Goal: Information Seeking & Learning: Learn about a topic

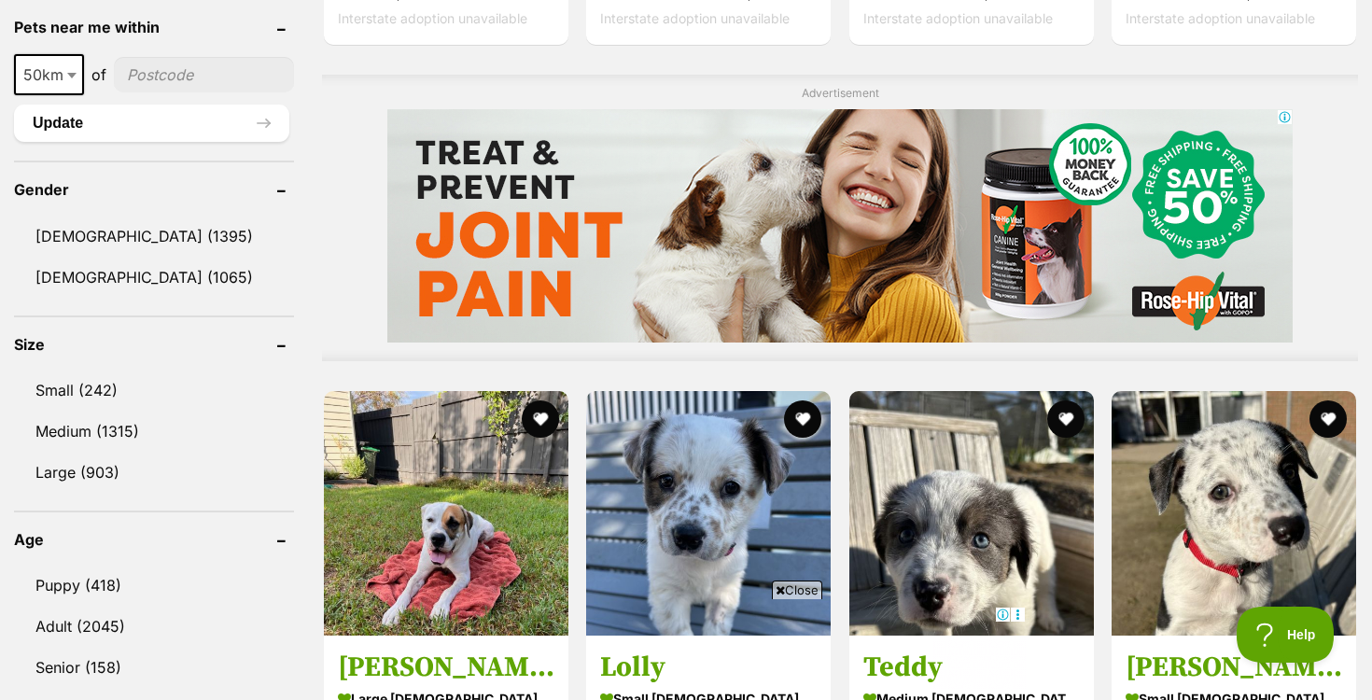
scroll to position [1464, 0]
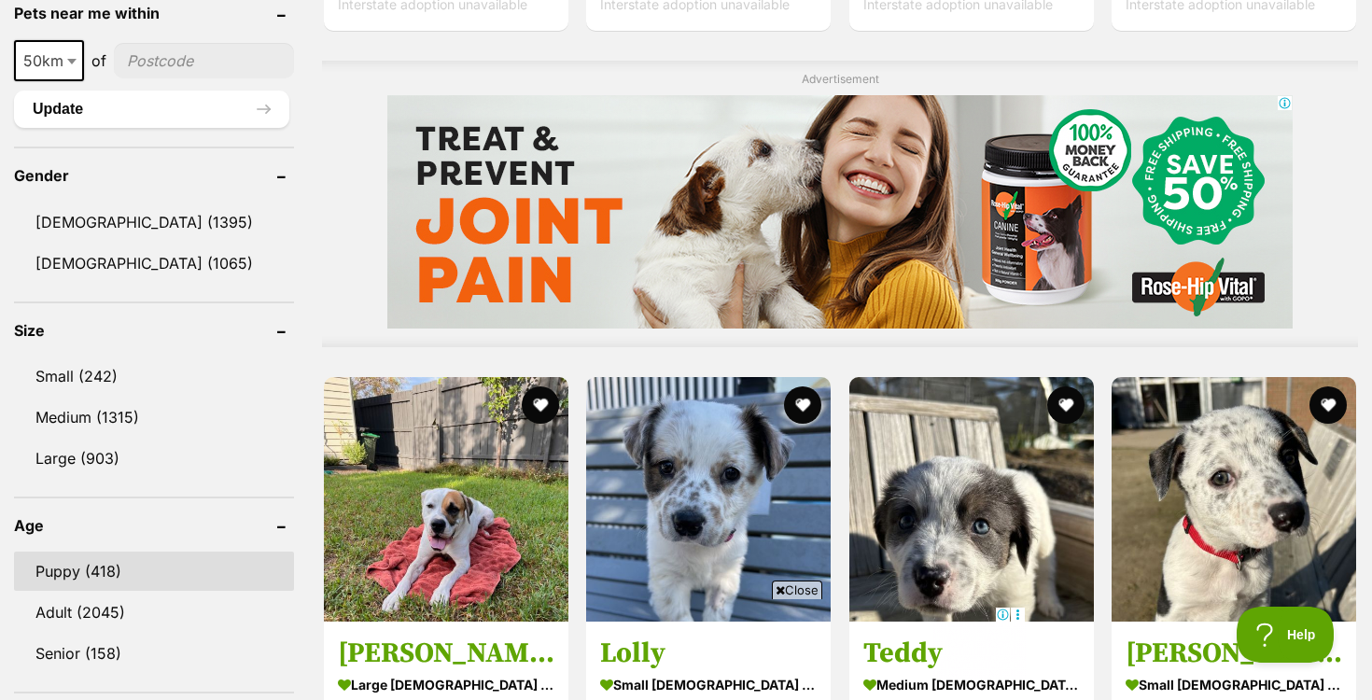
click at [60, 567] on link "Puppy (418)" at bounding box center [154, 571] width 280 height 39
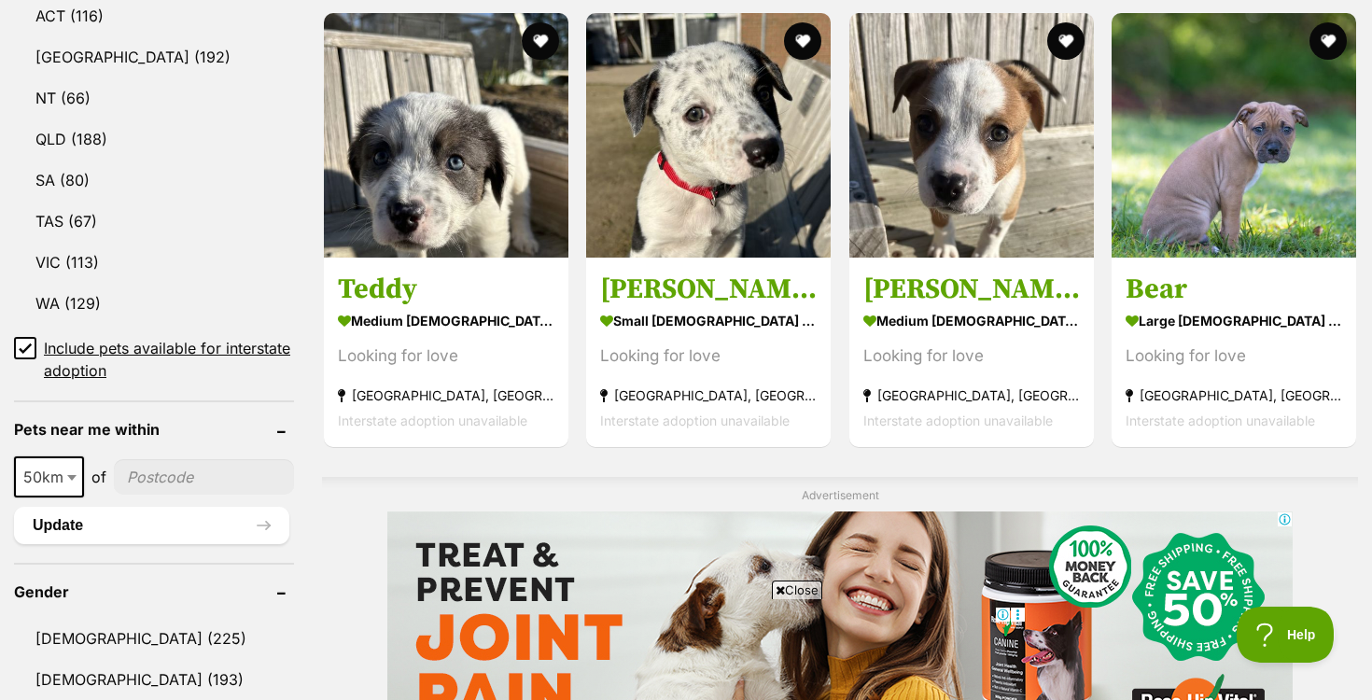
scroll to position [1047, 0]
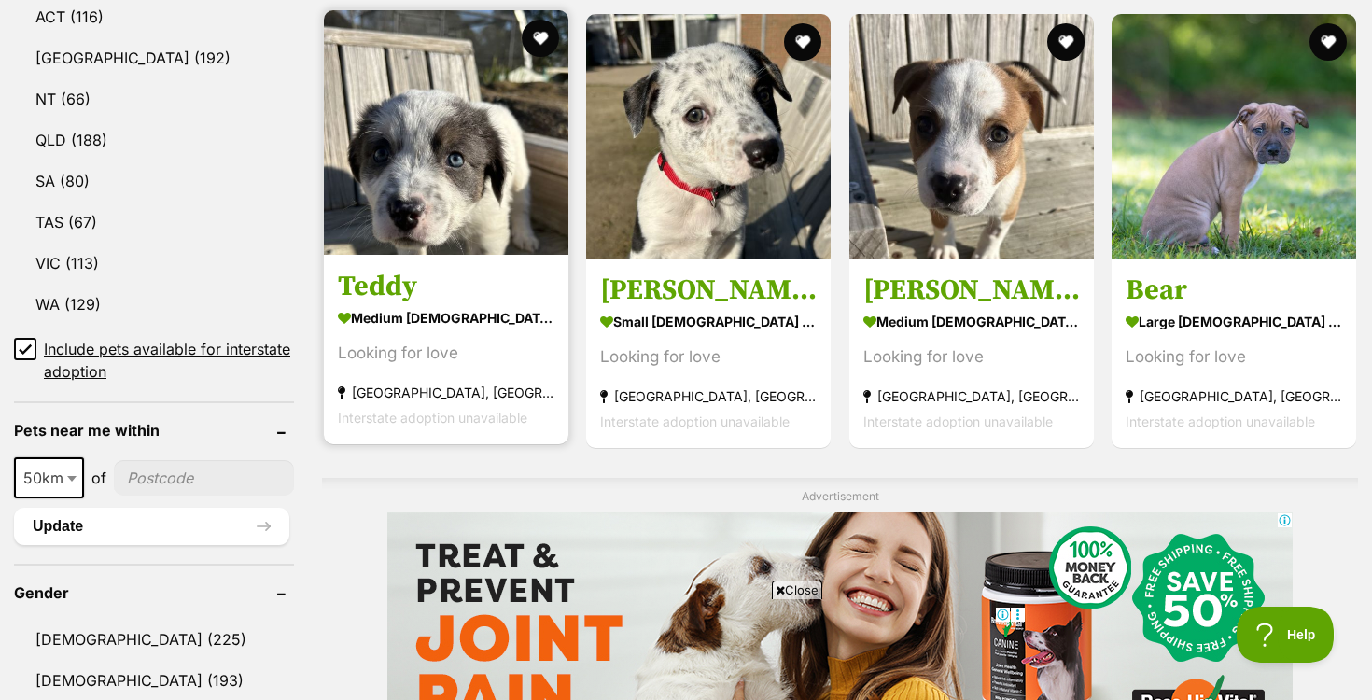
click at [391, 177] on img at bounding box center [446, 132] width 245 height 245
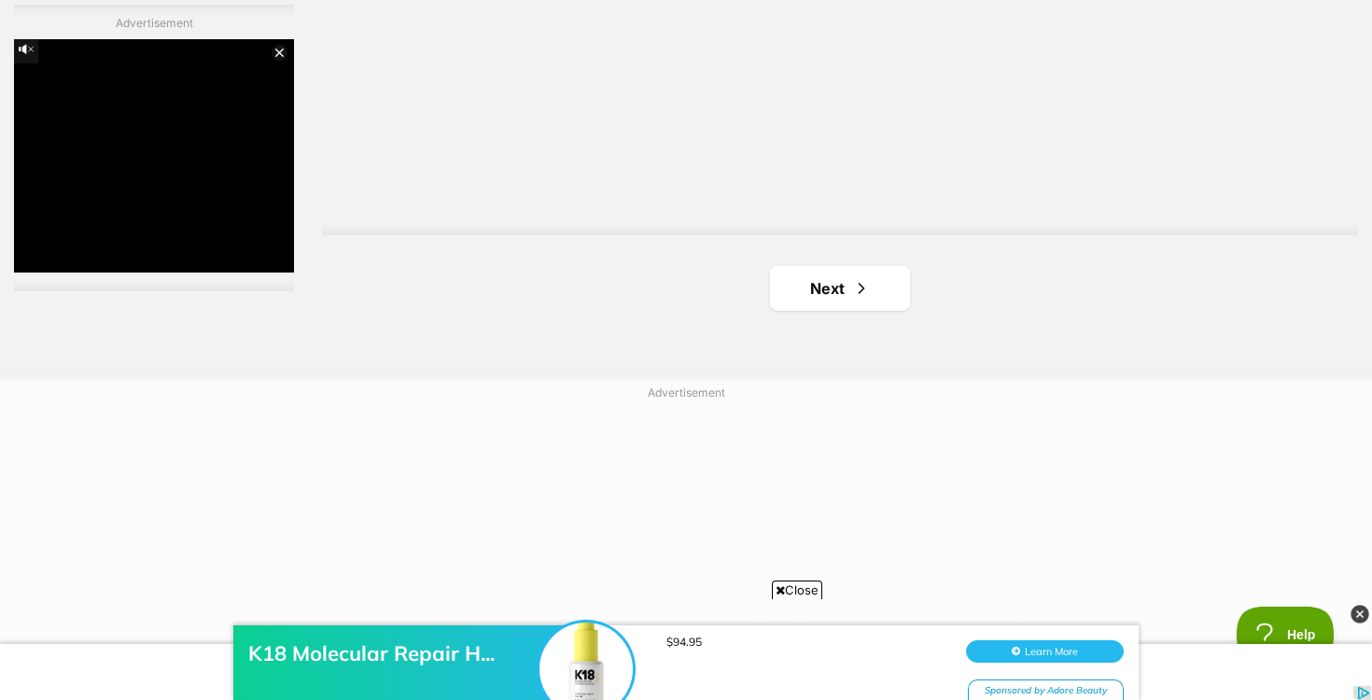
scroll to position [3465, 0]
click at [825, 289] on link "Next" at bounding box center [840, 277] width 140 height 45
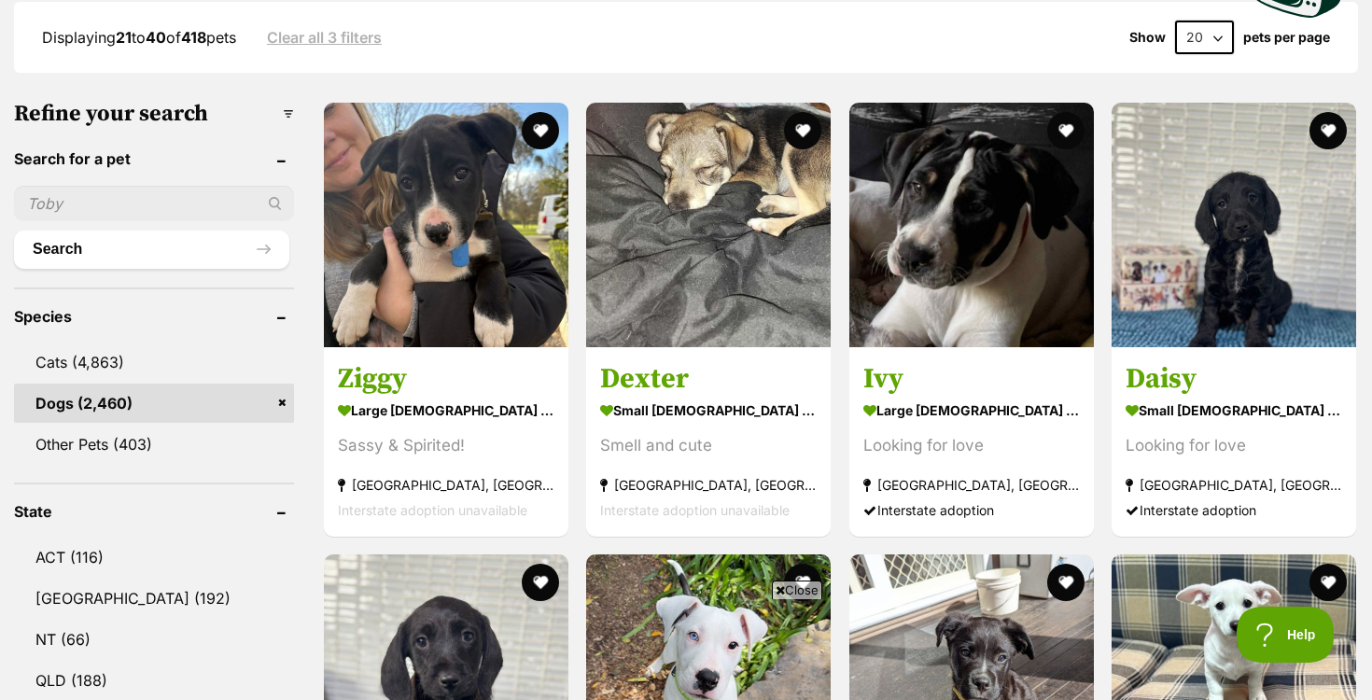
scroll to position [511, 0]
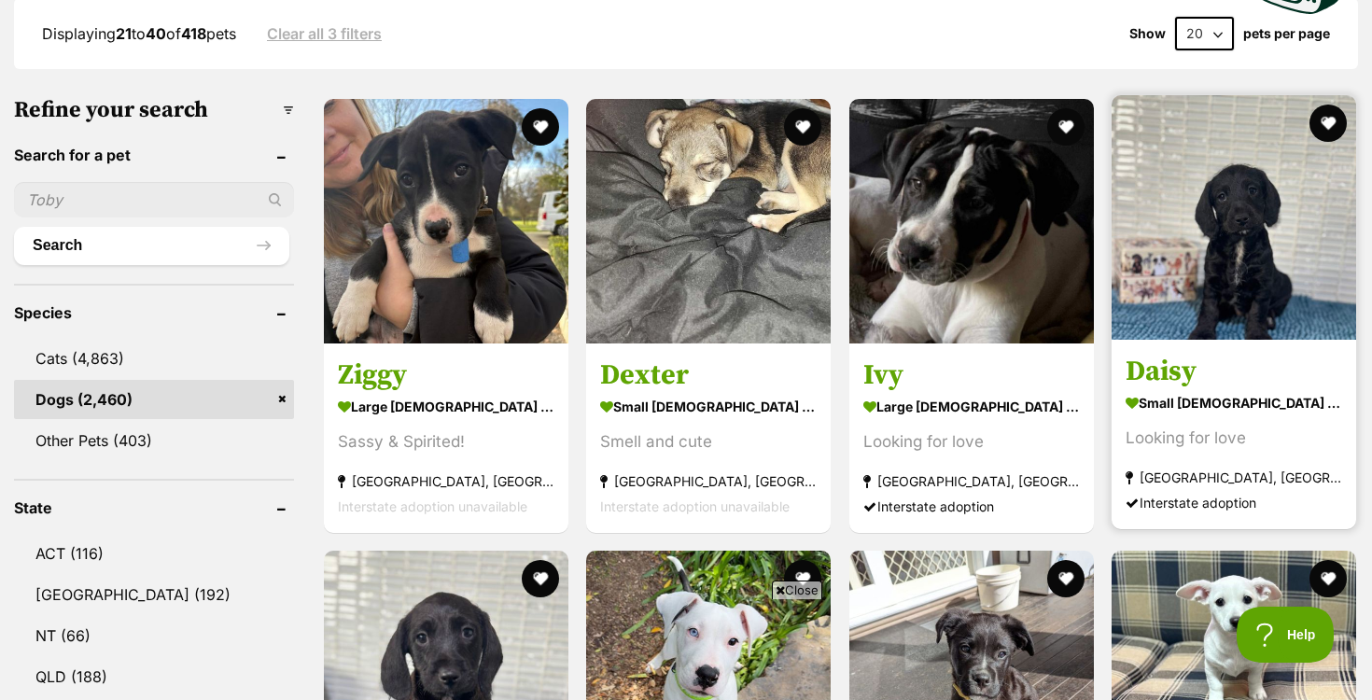
click at [1300, 228] on img at bounding box center [1234, 217] width 245 height 245
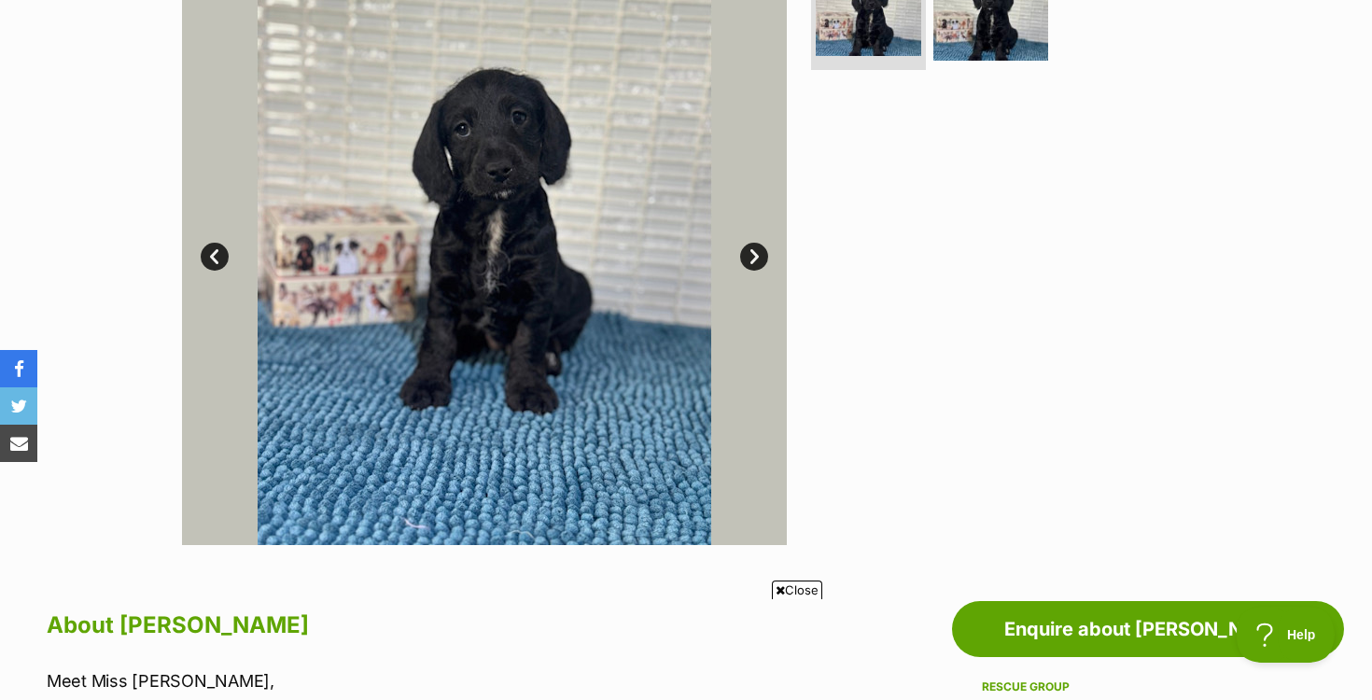
scroll to position [470, 0]
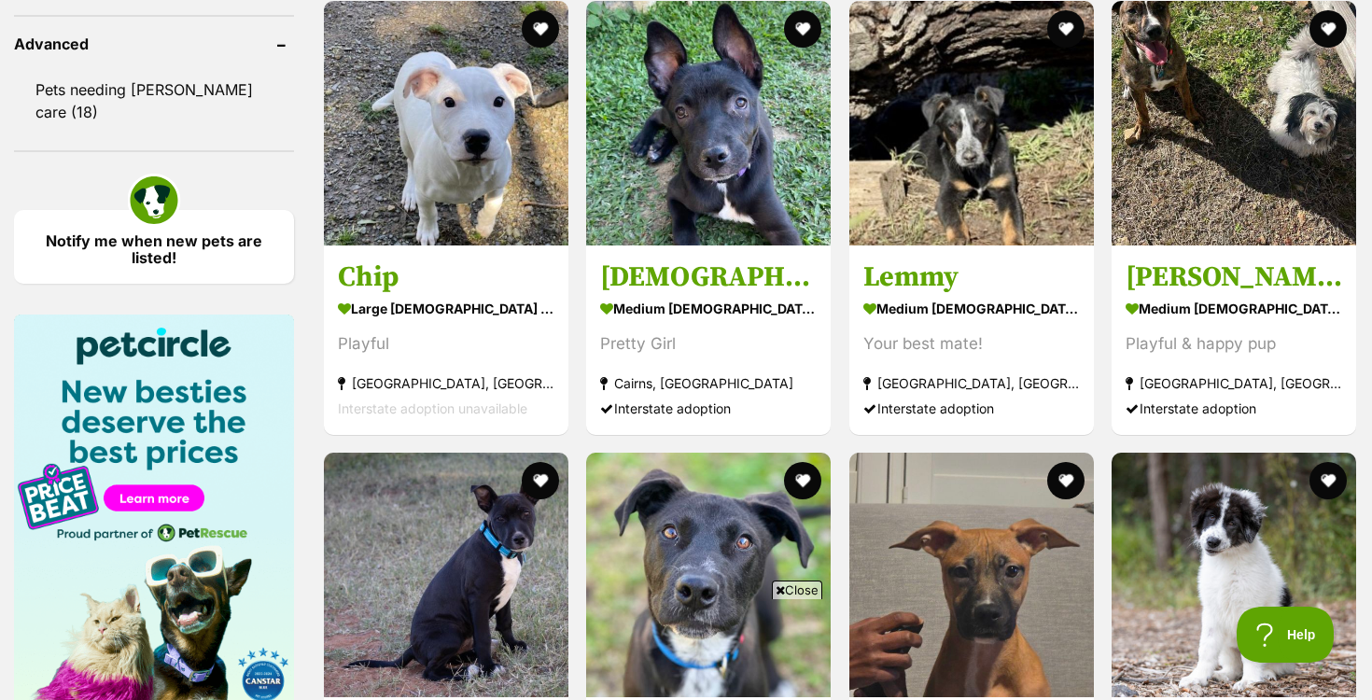
scroll to position [2487, 0]
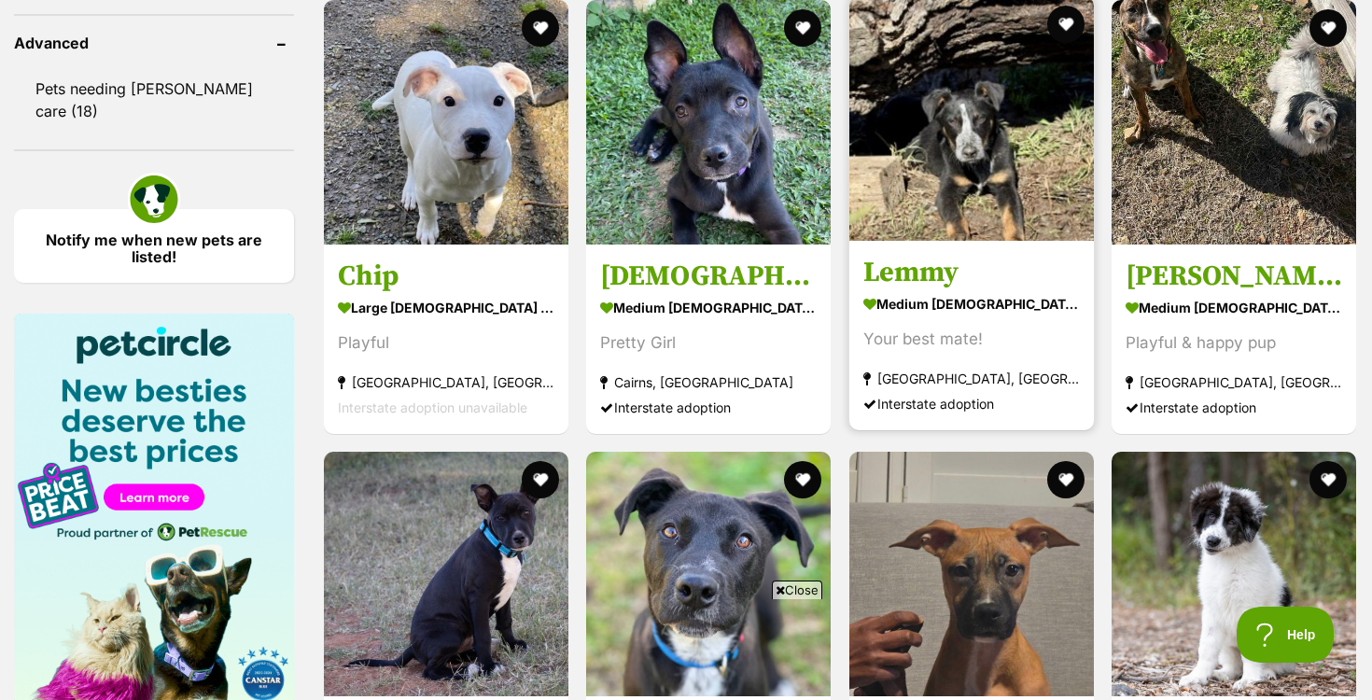
click at [944, 203] on img at bounding box center [971, 118] width 245 height 245
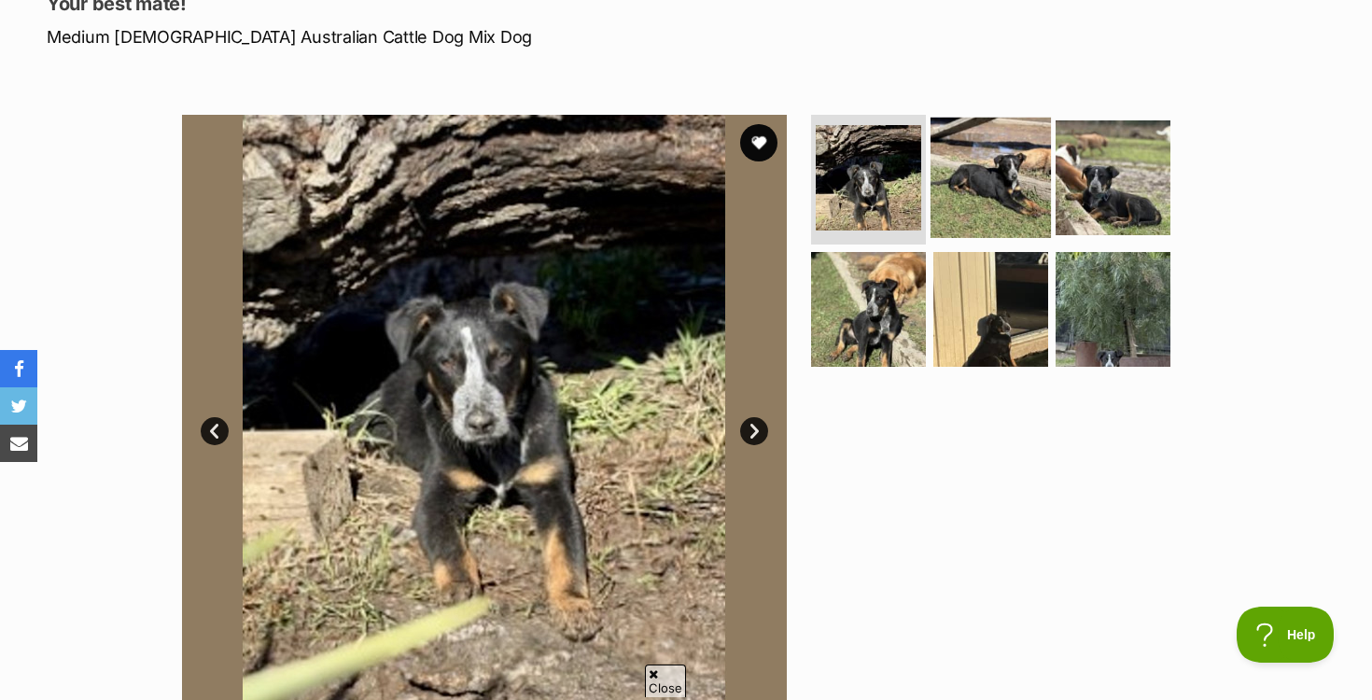
scroll to position [283, 0]
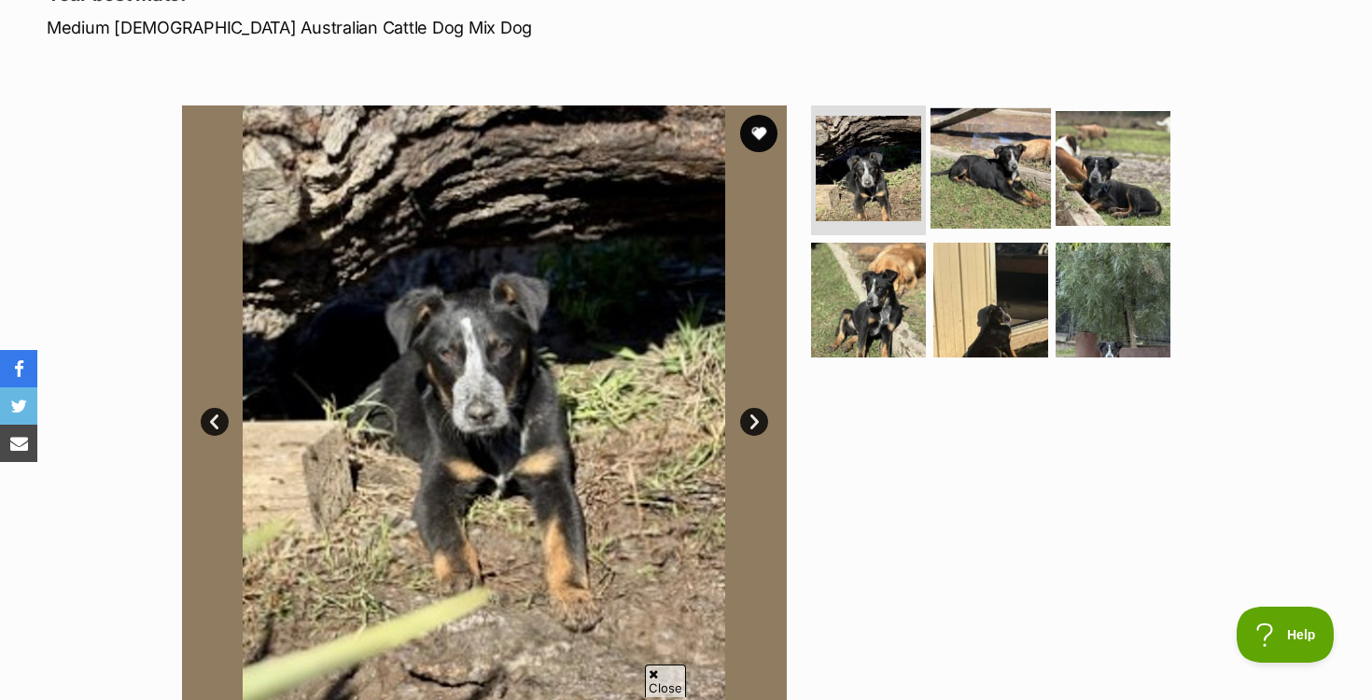
click at [987, 138] on img at bounding box center [991, 167] width 120 height 120
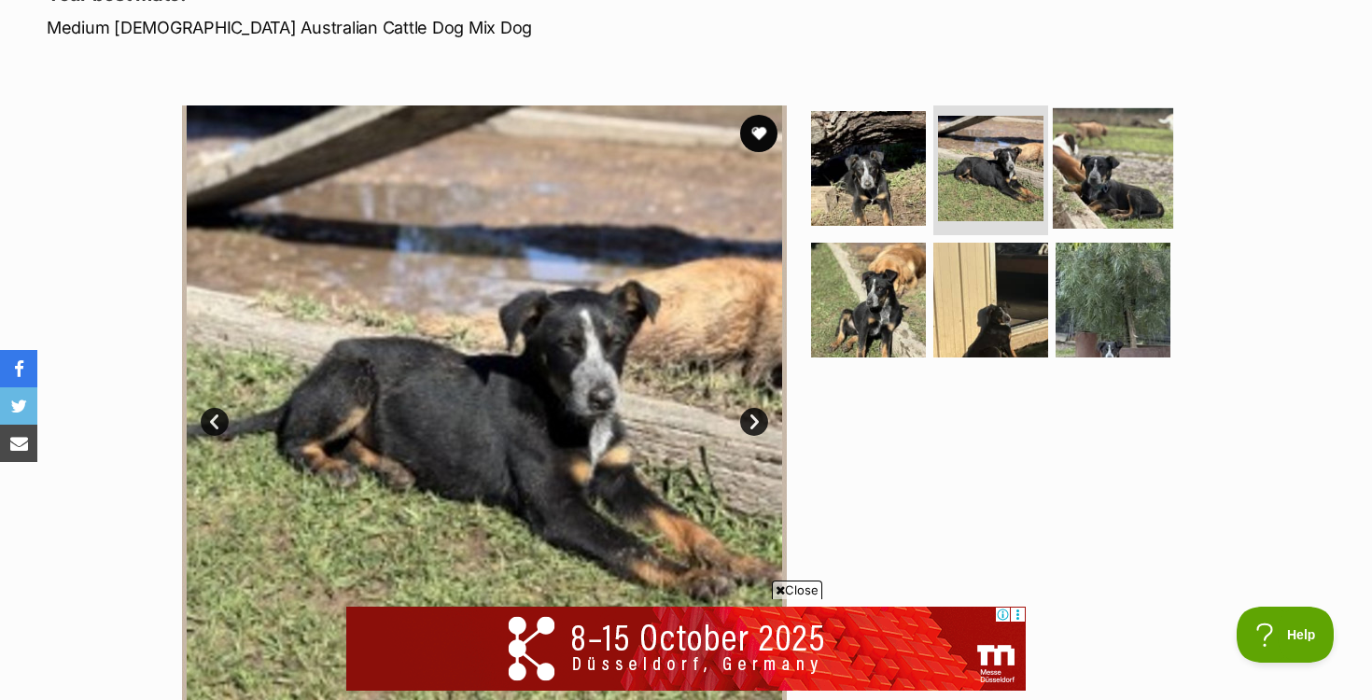
scroll to position [0, 0]
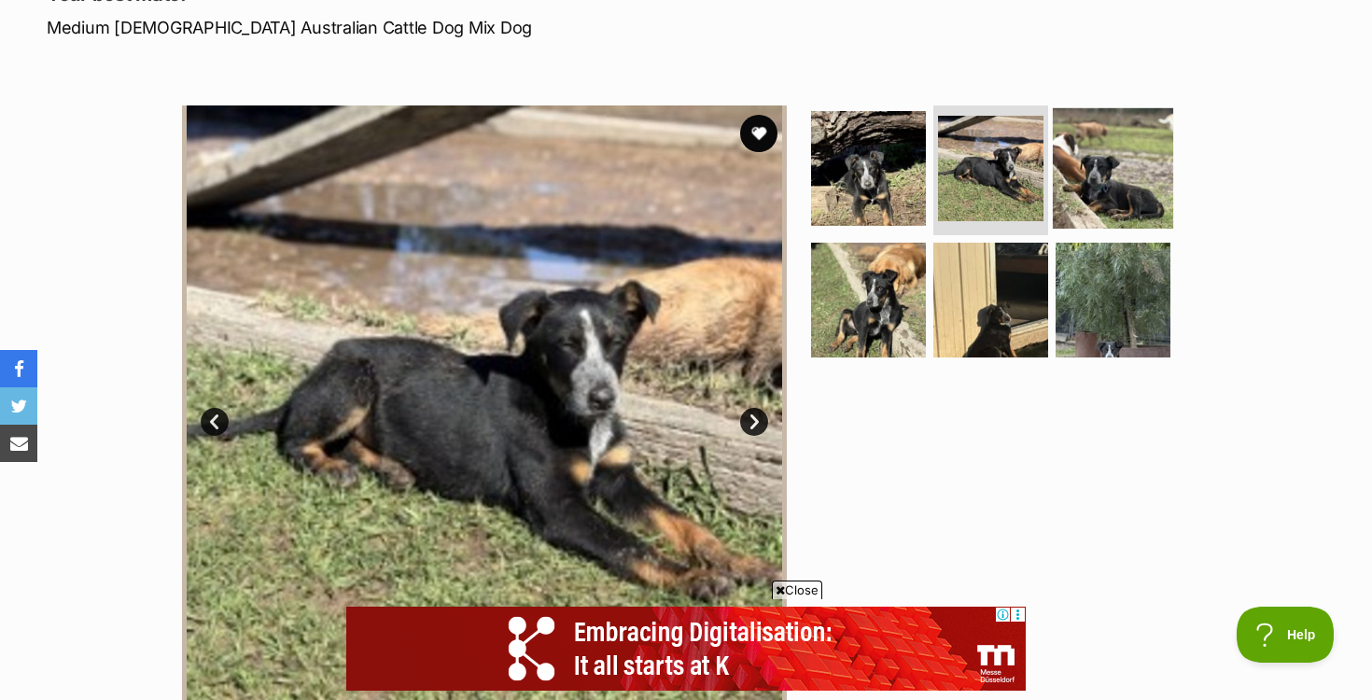
click at [1082, 161] on img at bounding box center [1113, 167] width 120 height 120
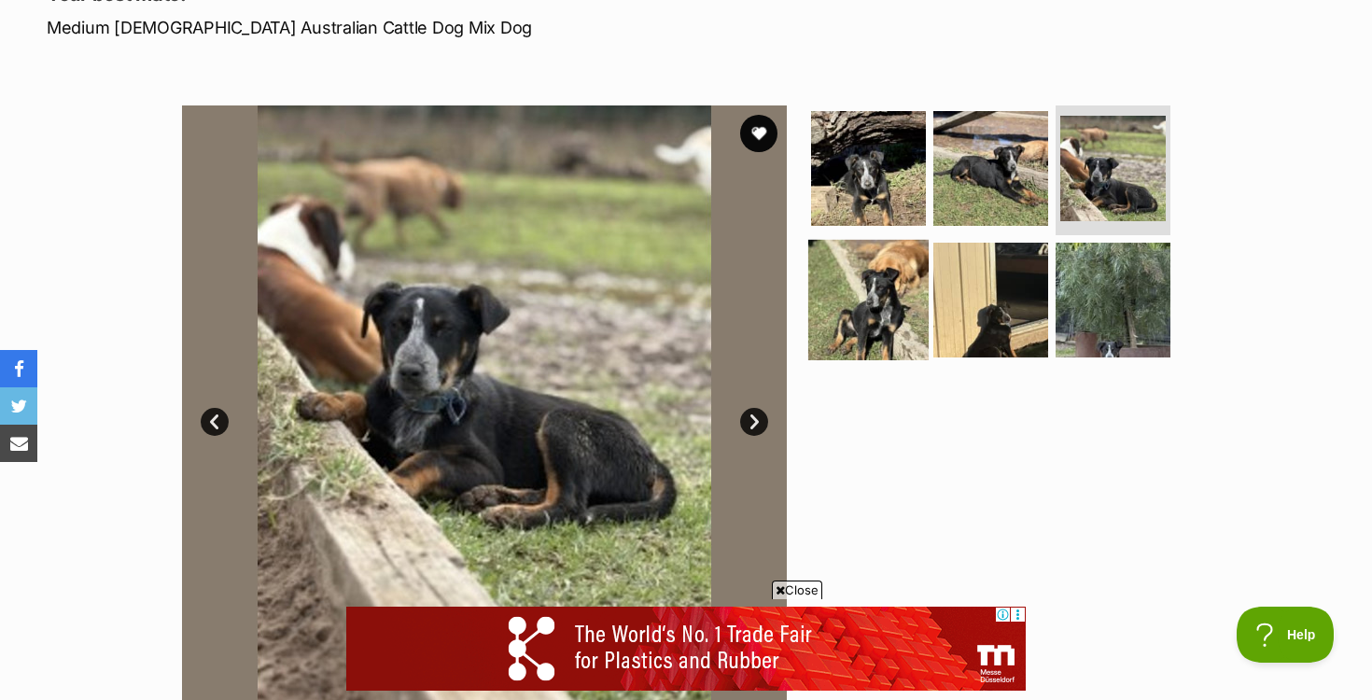
click at [861, 305] on img at bounding box center [868, 300] width 120 height 120
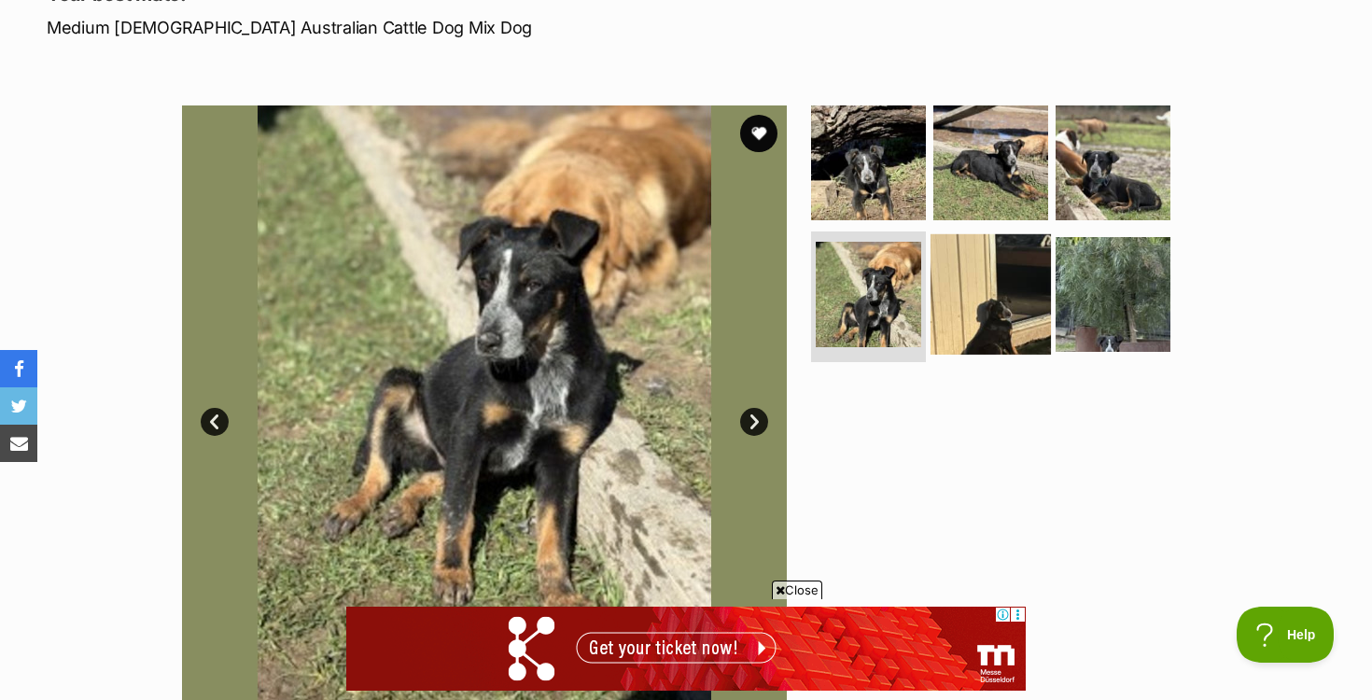
click at [1004, 277] on img at bounding box center [991, 294] width 120 height 120
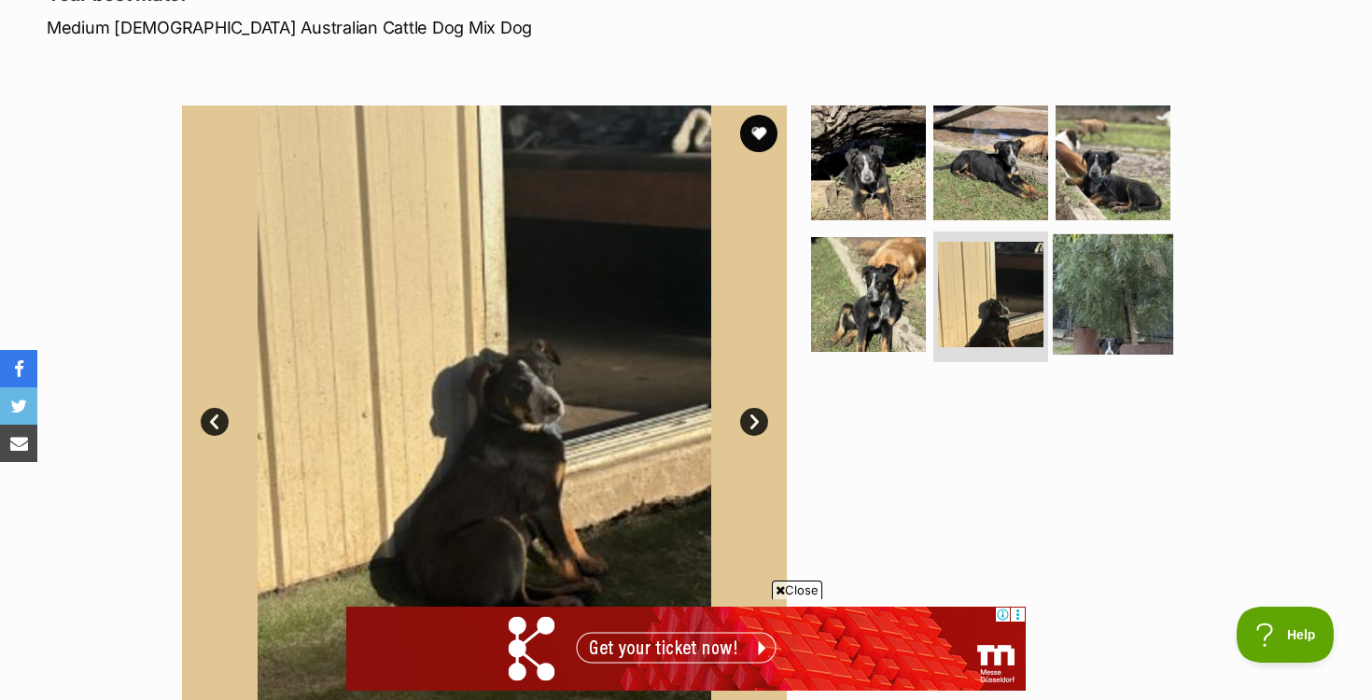
click at [1105, 287] on img at bounding box center [1113, 294] width 120 height 120
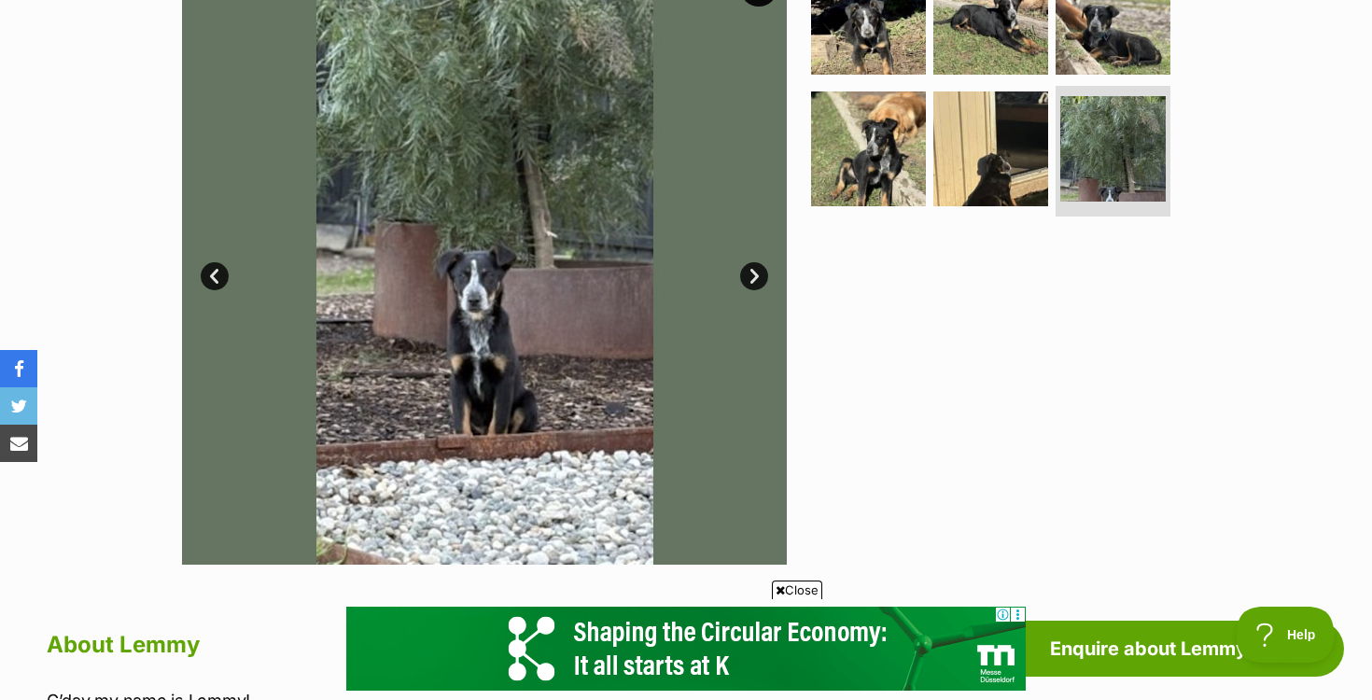
scroll to position [411, 0]
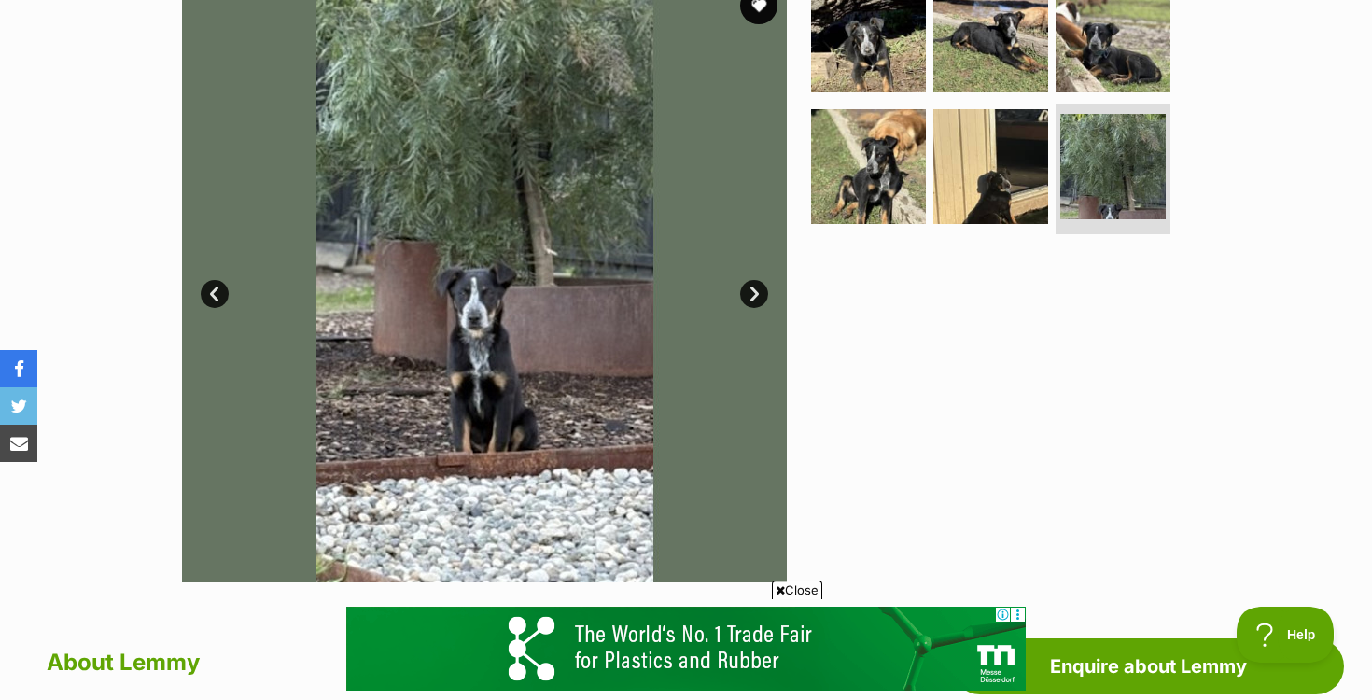
click at [754, 295] on link "Next" at bounding box center [754, 294] width 28 height 28
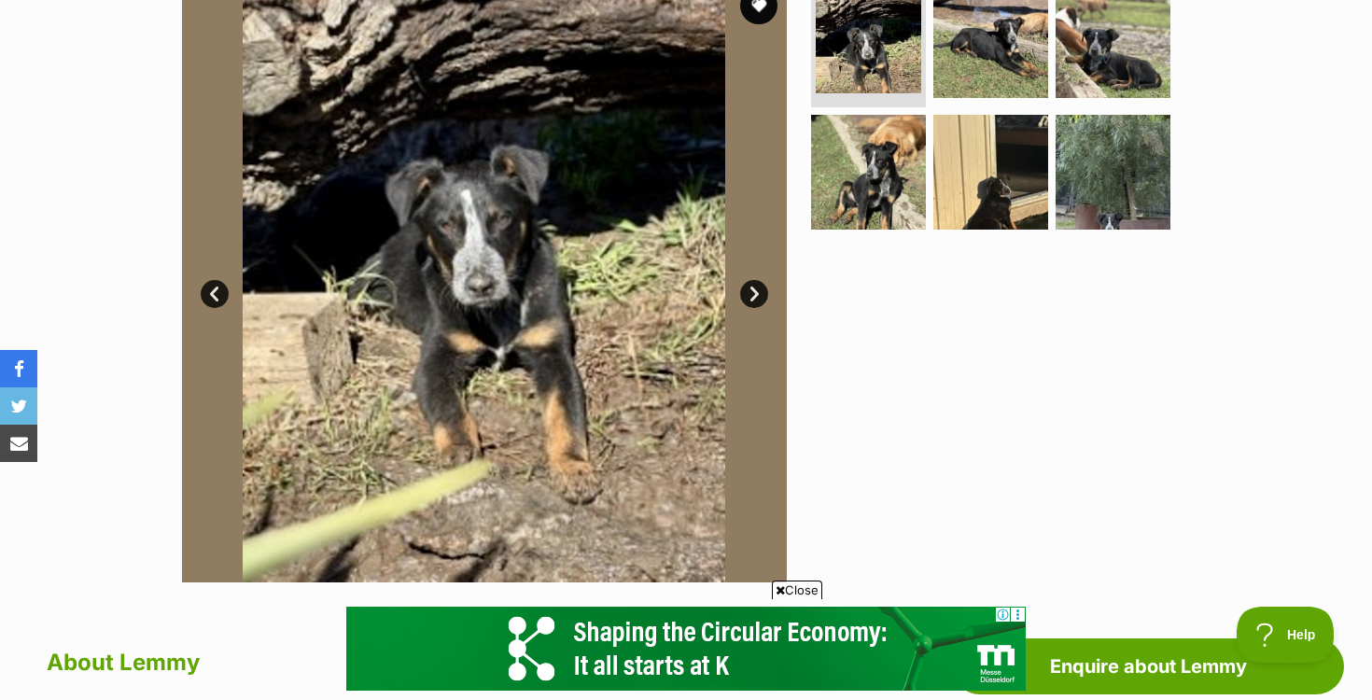
click at [754, 295] on link "Next" at bounding box center [754, 294] width 28 height 28
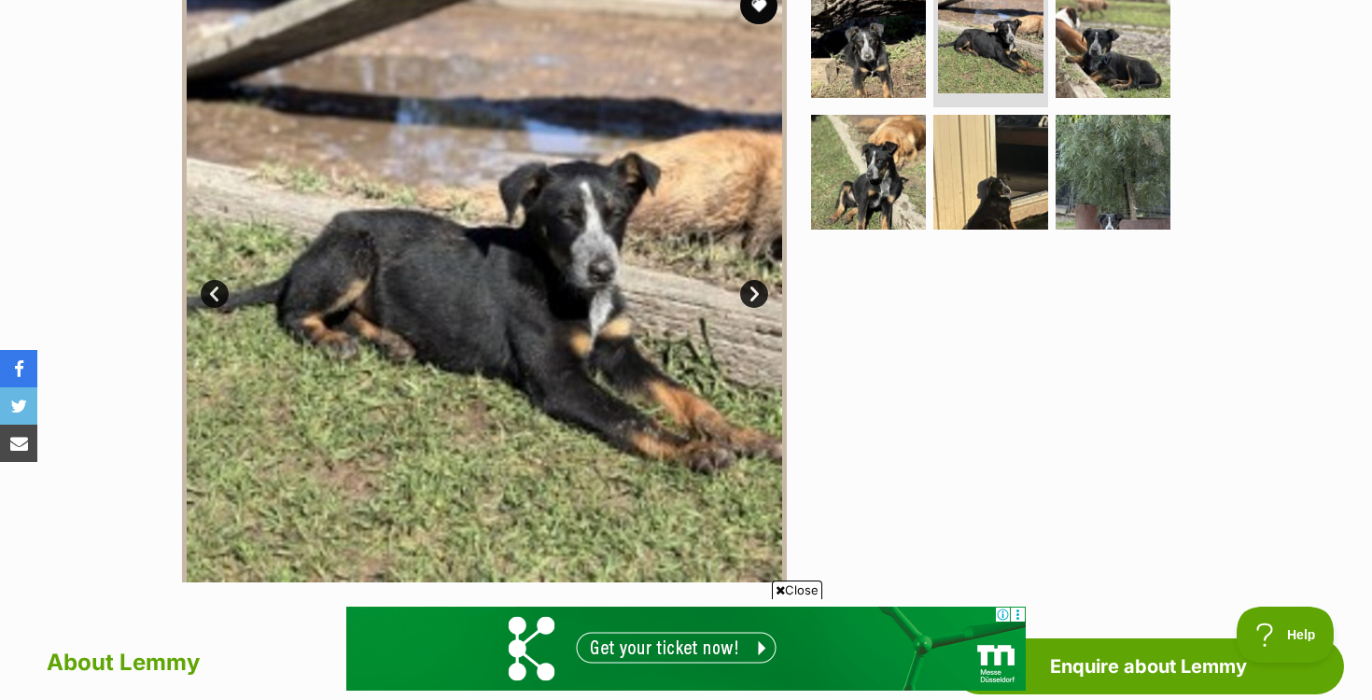
click at [754, 295] on link "Next" at bounding box center [754, 294] width 28 height 28
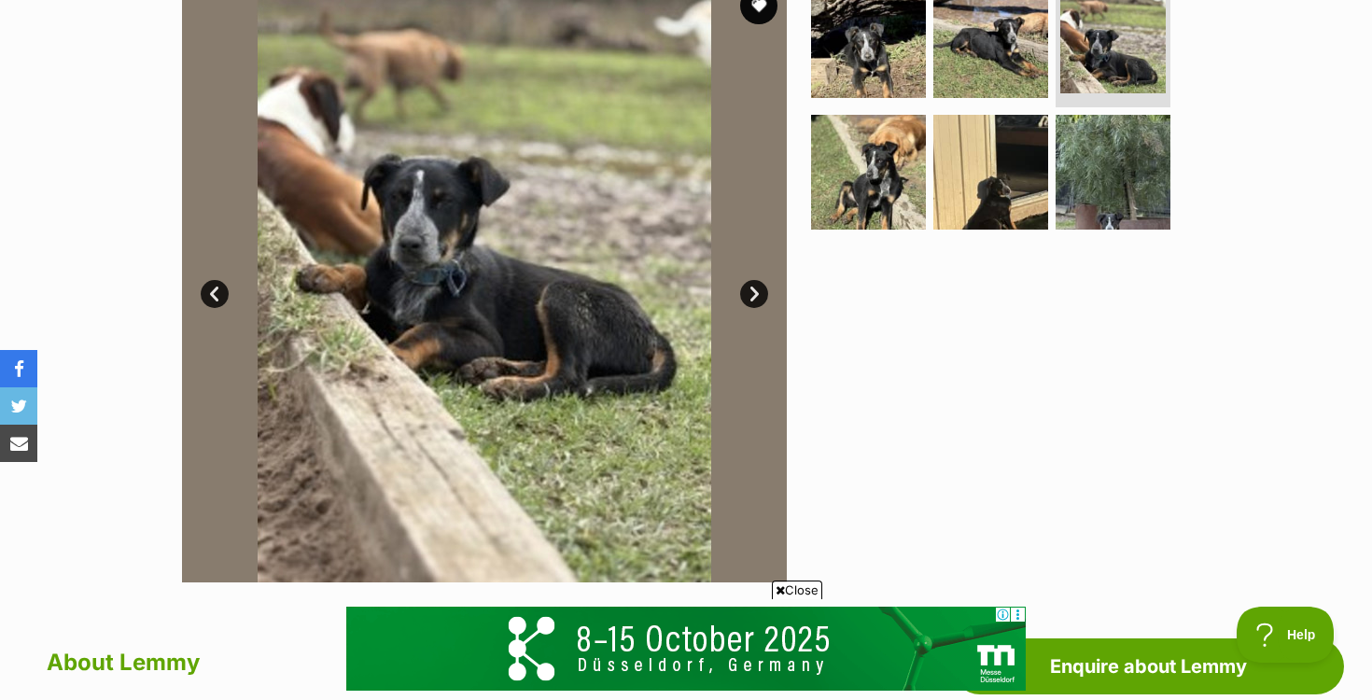
click at [754, 295] on link "Next" at bounding box center [754, 294] width 28 height 28
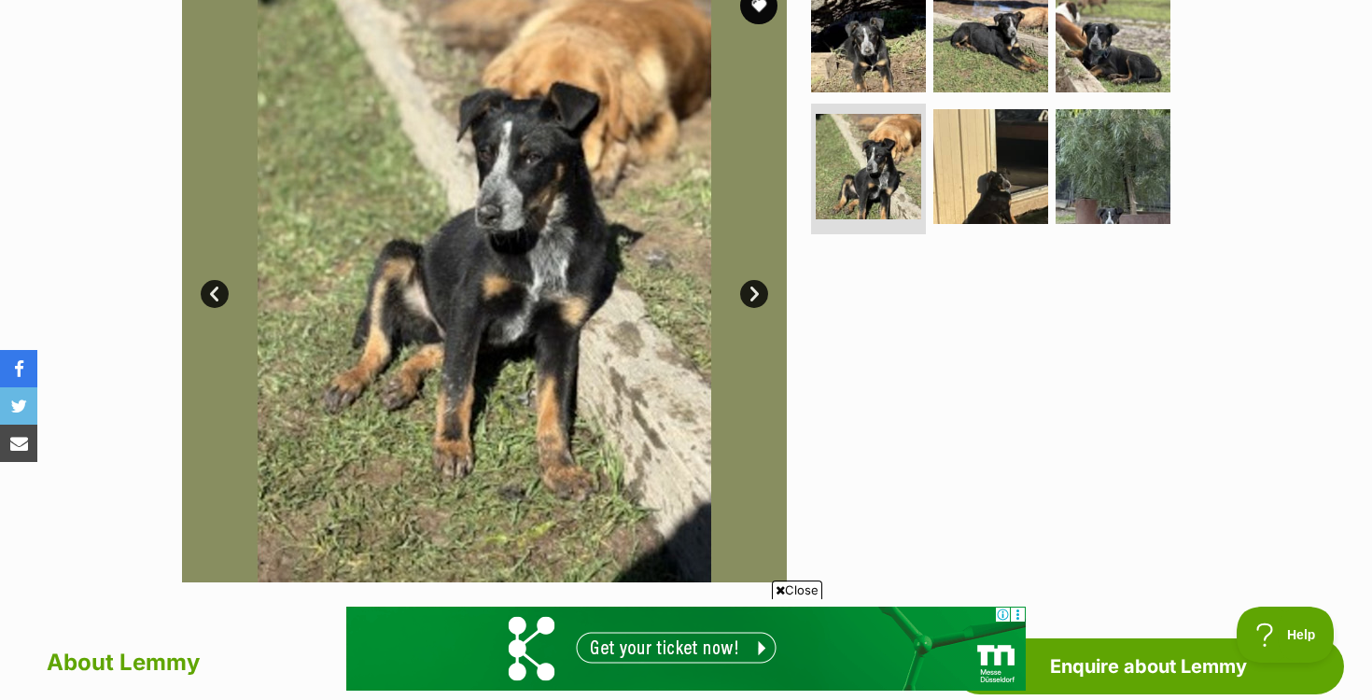
click at [754, 295] on link "Next" at bounding box center [754, 294] width 28 height 28
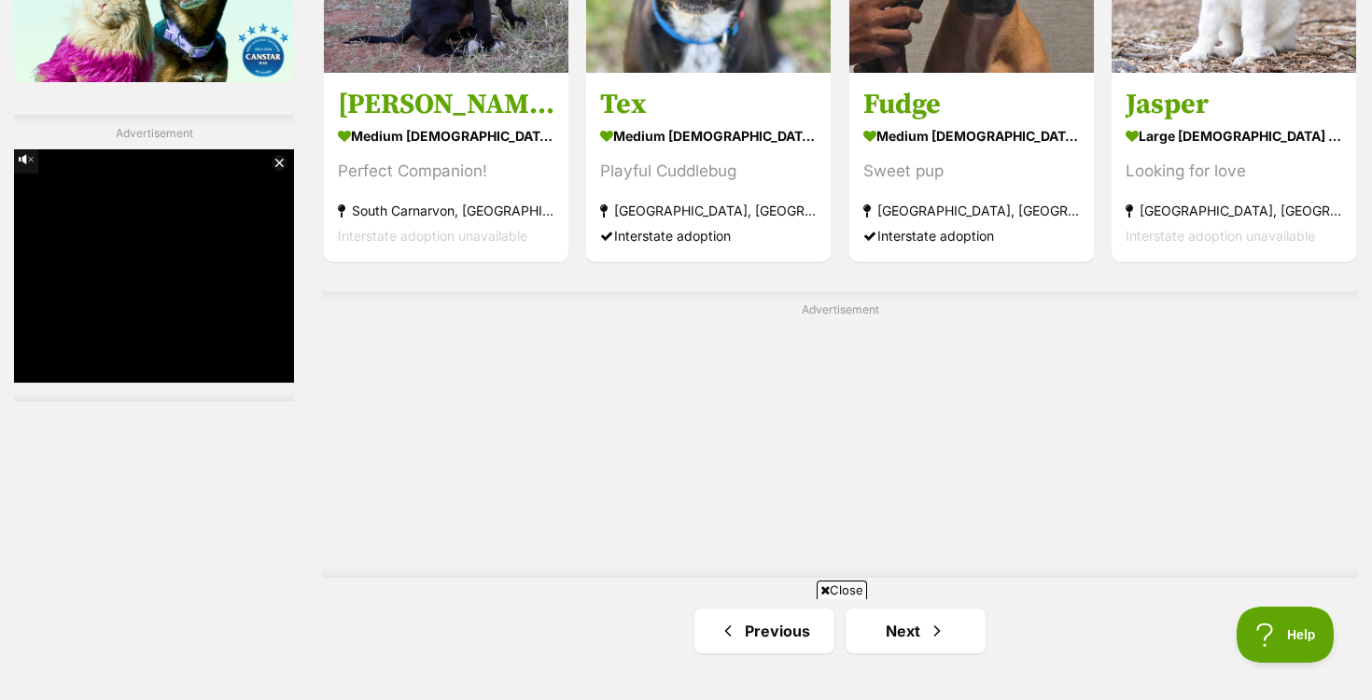
scroll to position [3162, 0]
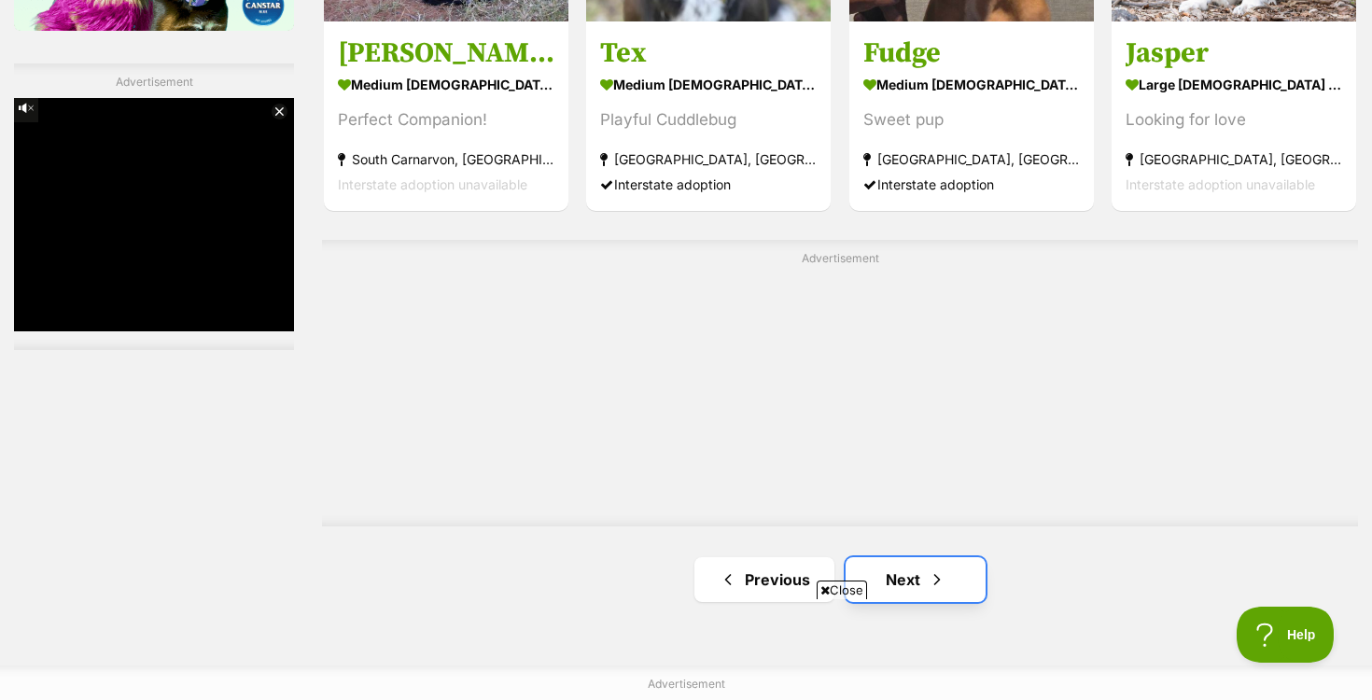
click at [894, 557] on link "Next" at bounding box center [916, 579] width 140 height 45
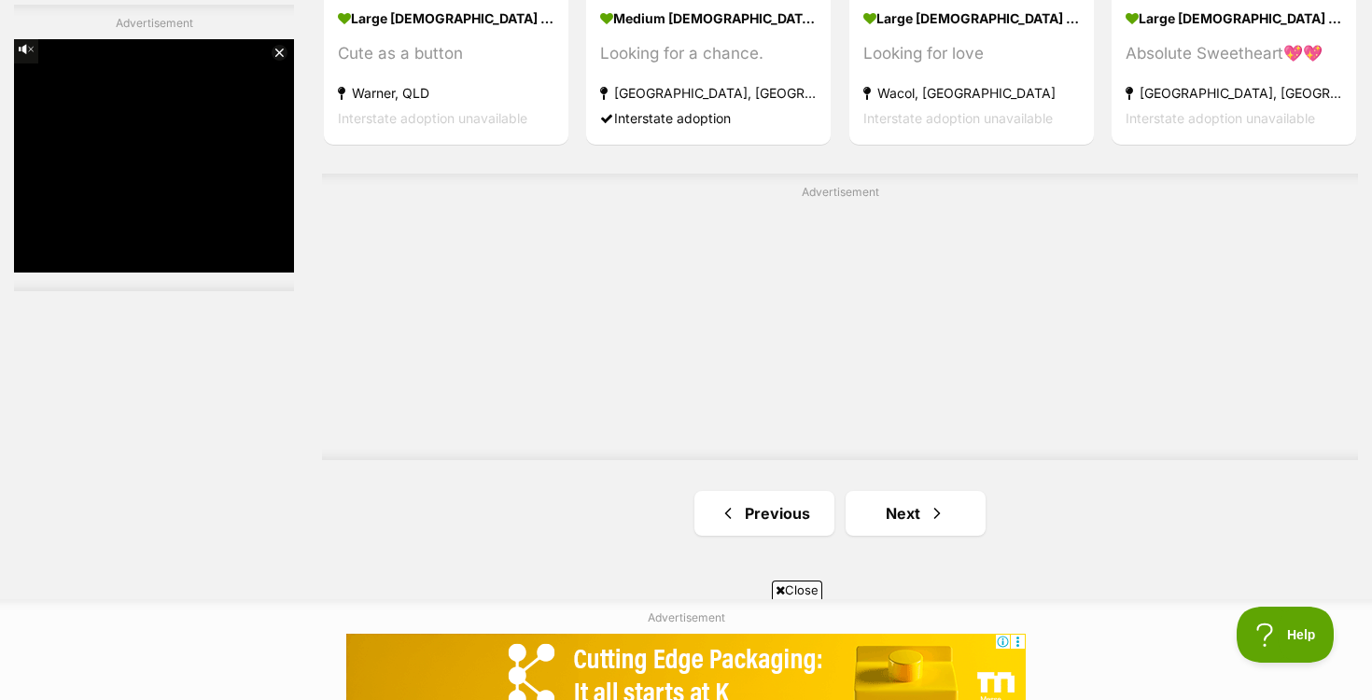
scroll to position [3231, 0]
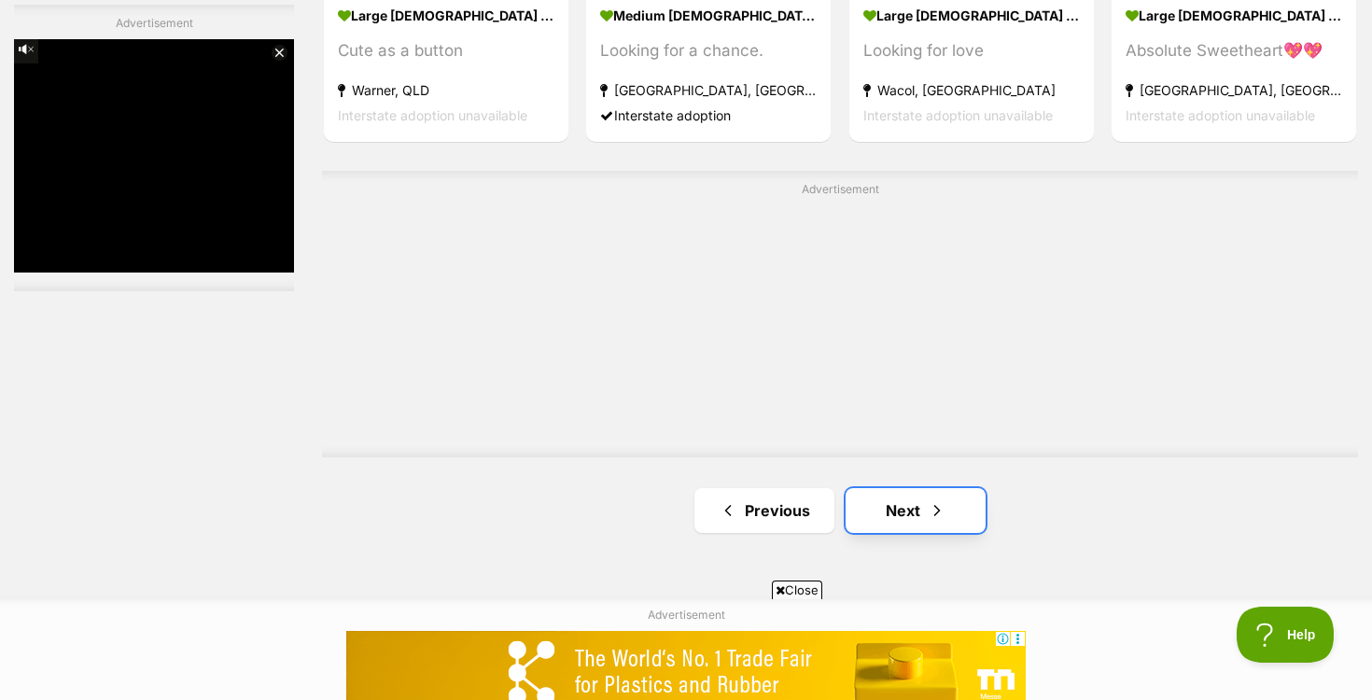
click at [934, 511] on span "Next page" at bounding box center [937, 510] width 19 height 22
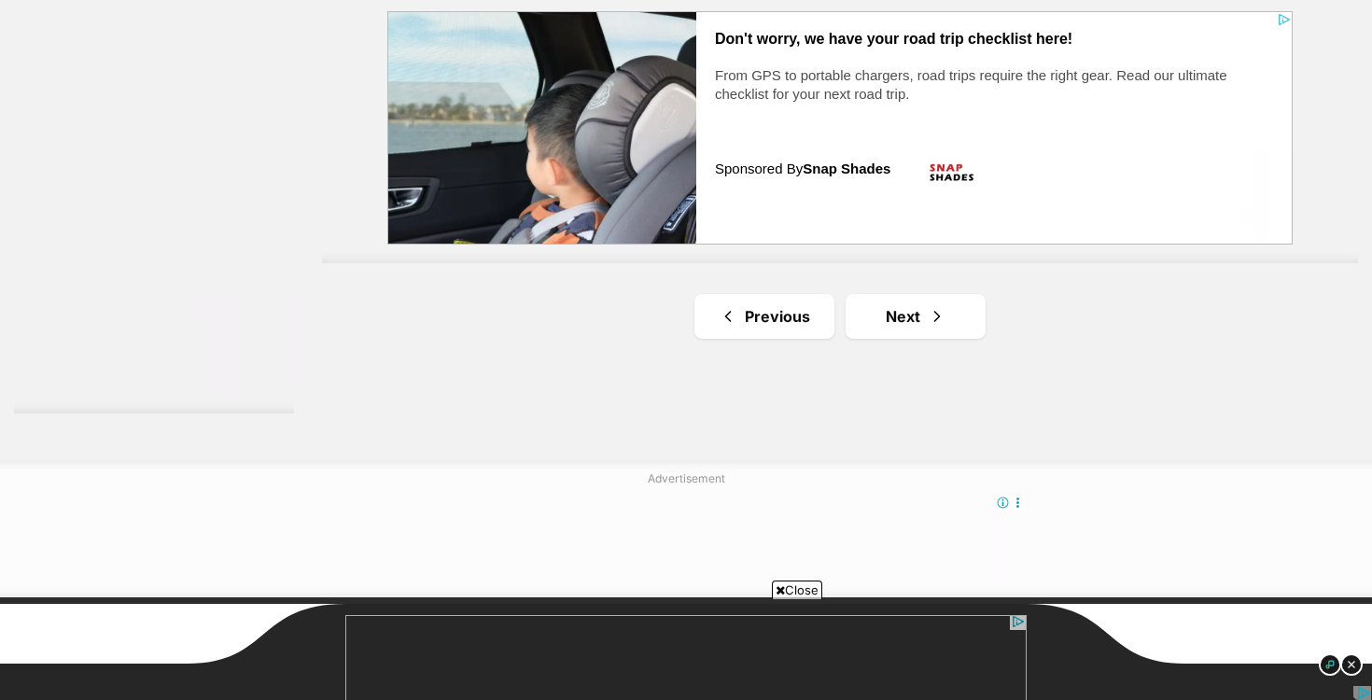
scroll to position [3438, 0]
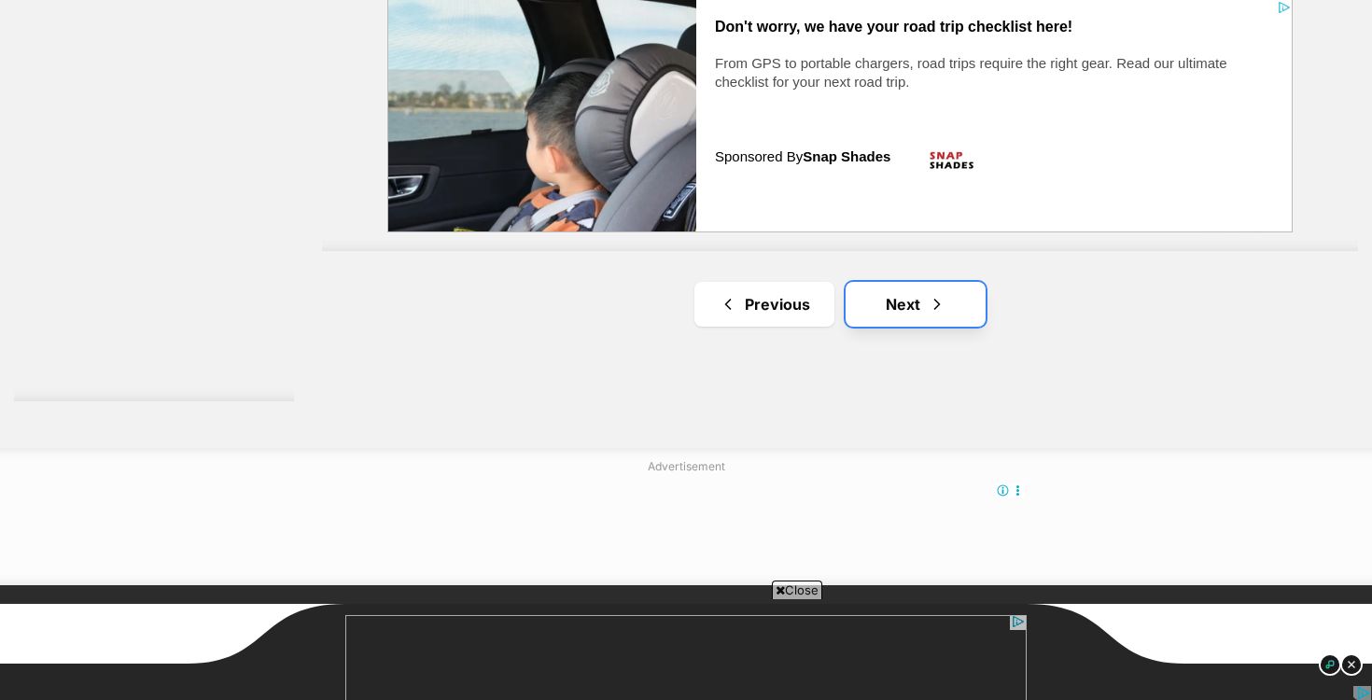
click at [928, 305] on span "Next page" at bounding box center [937, 304] width 19 height 22
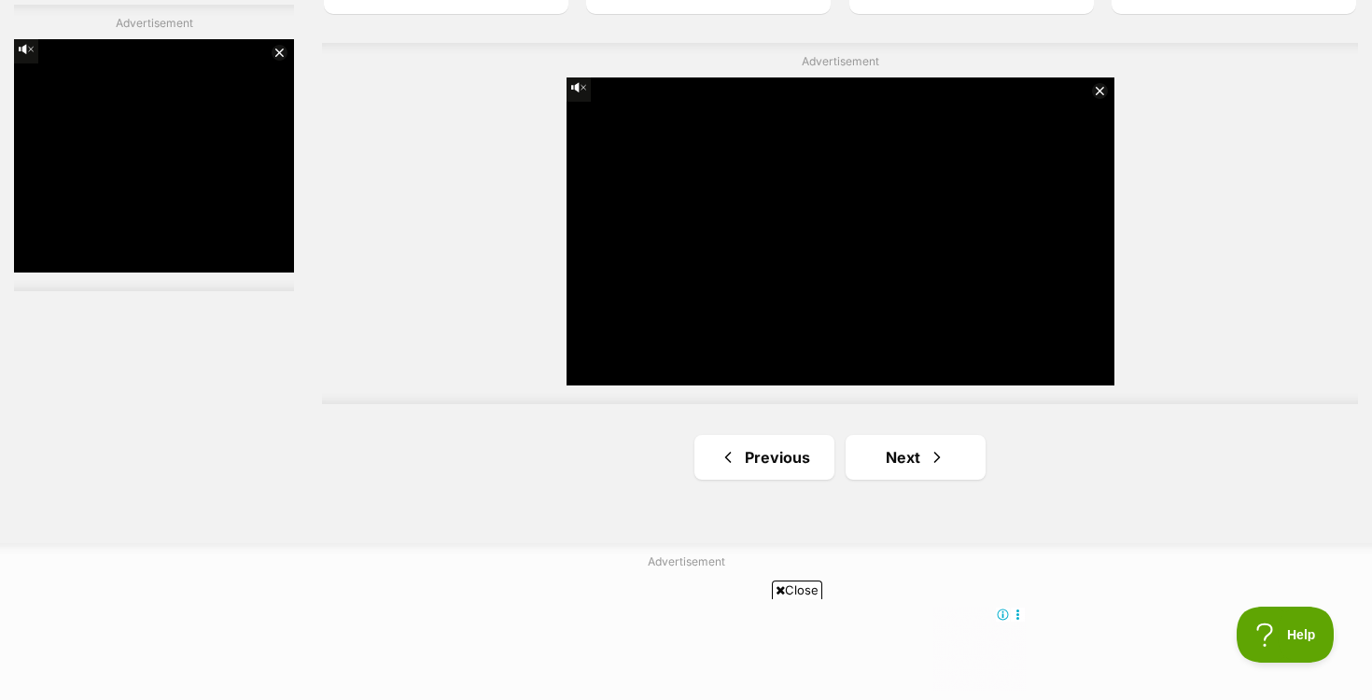
scroll to position [3395, 0]
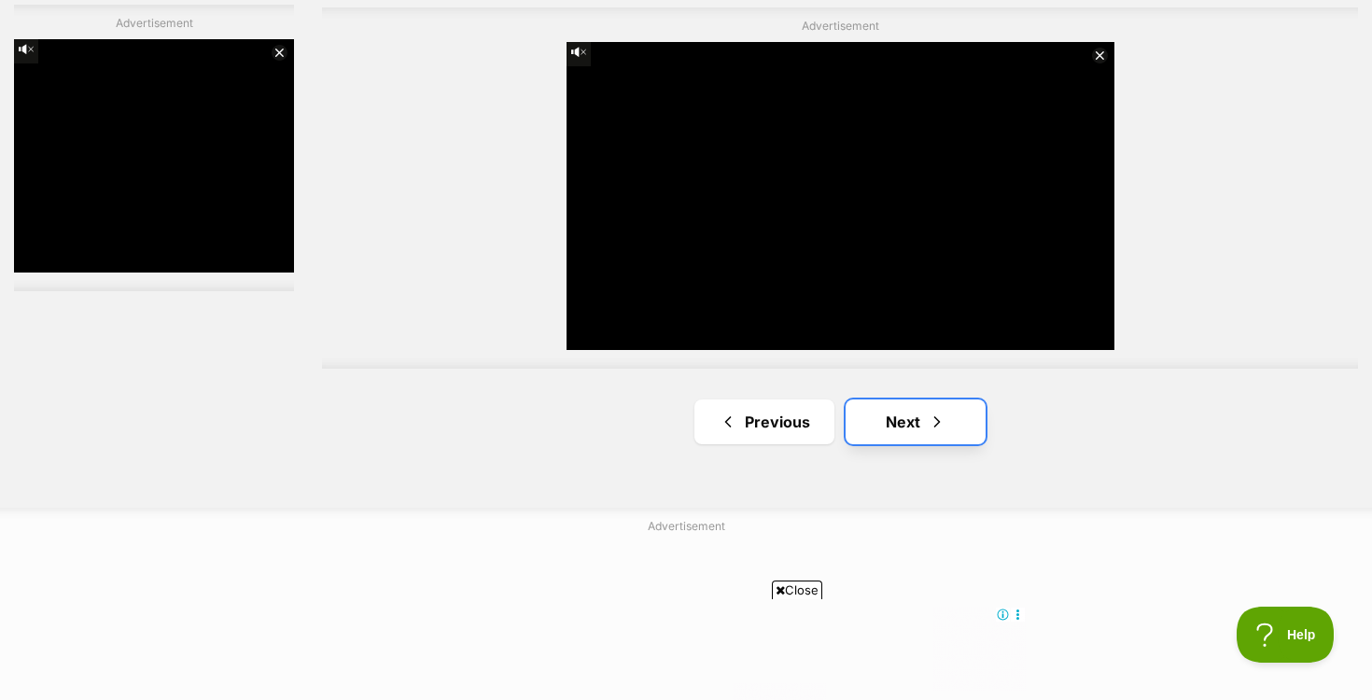
click at [939, 424] on span "Next page" at bounding box center [937, 422] width 19 height 22
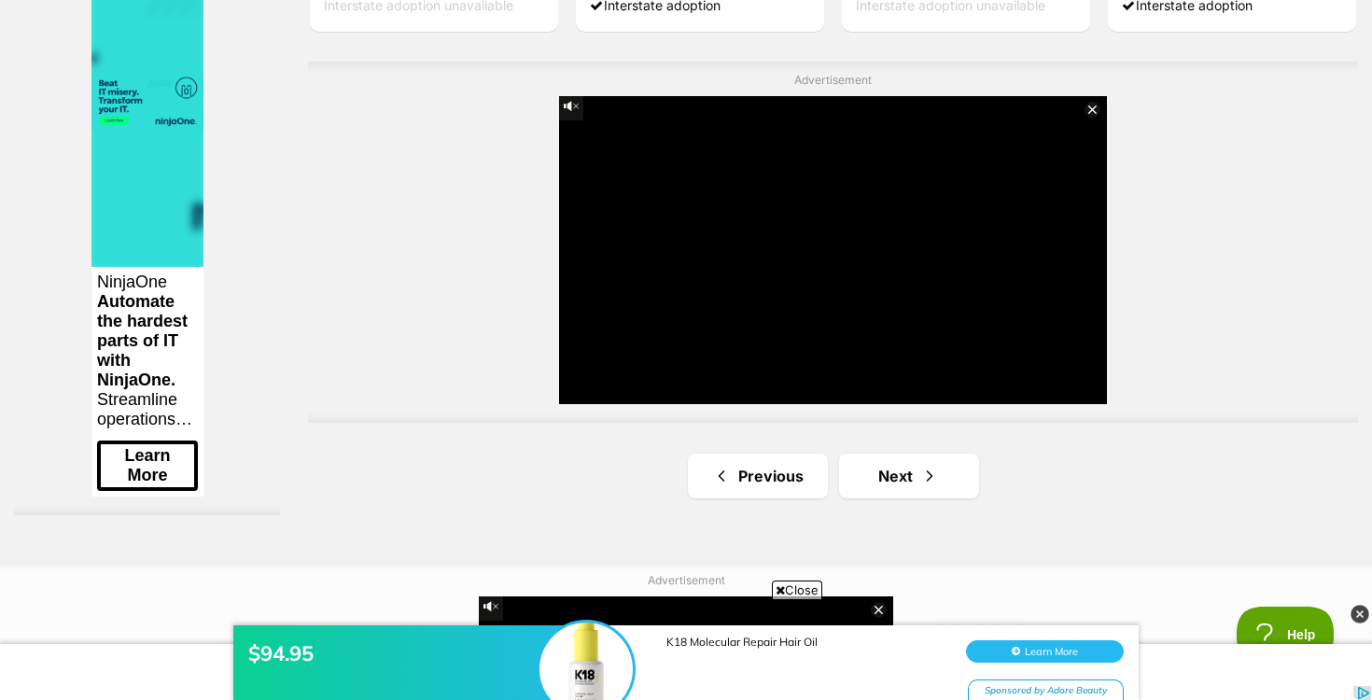
scroll to position [3382, 0]
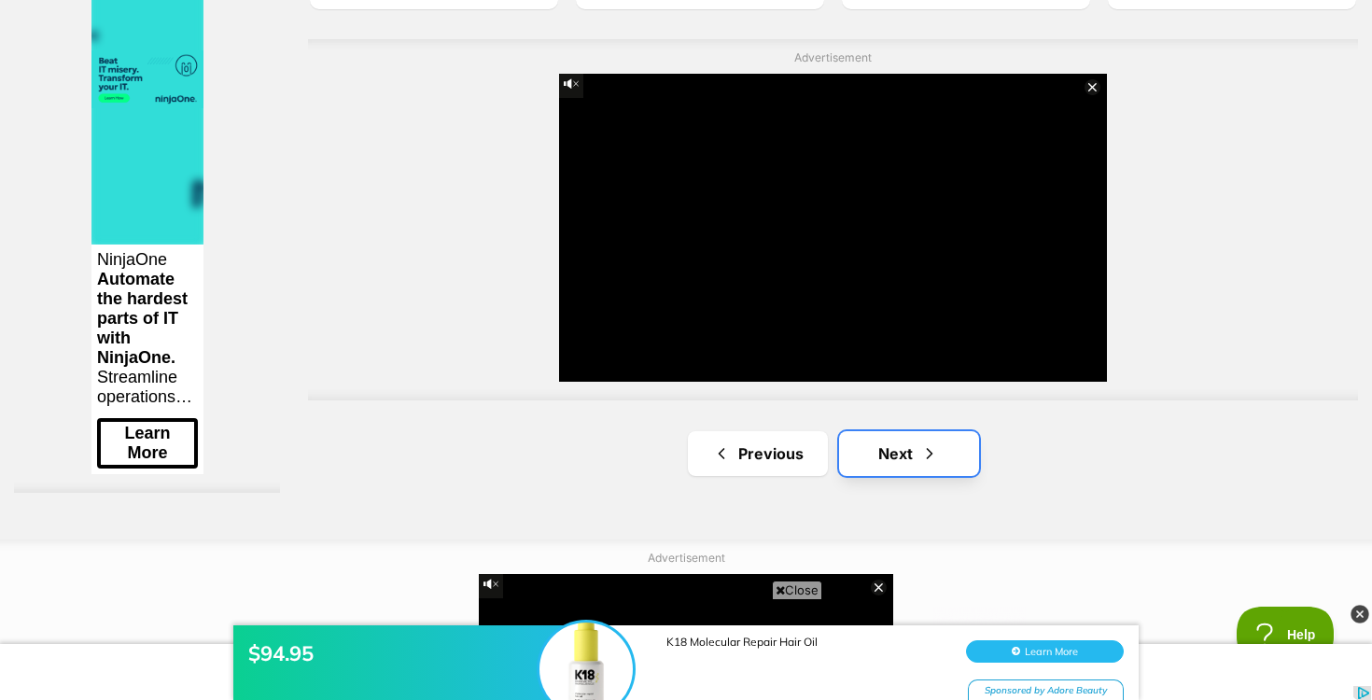
click at [920, 458] on span "Next page" at bounding box center [929, 453] width 19 height 22
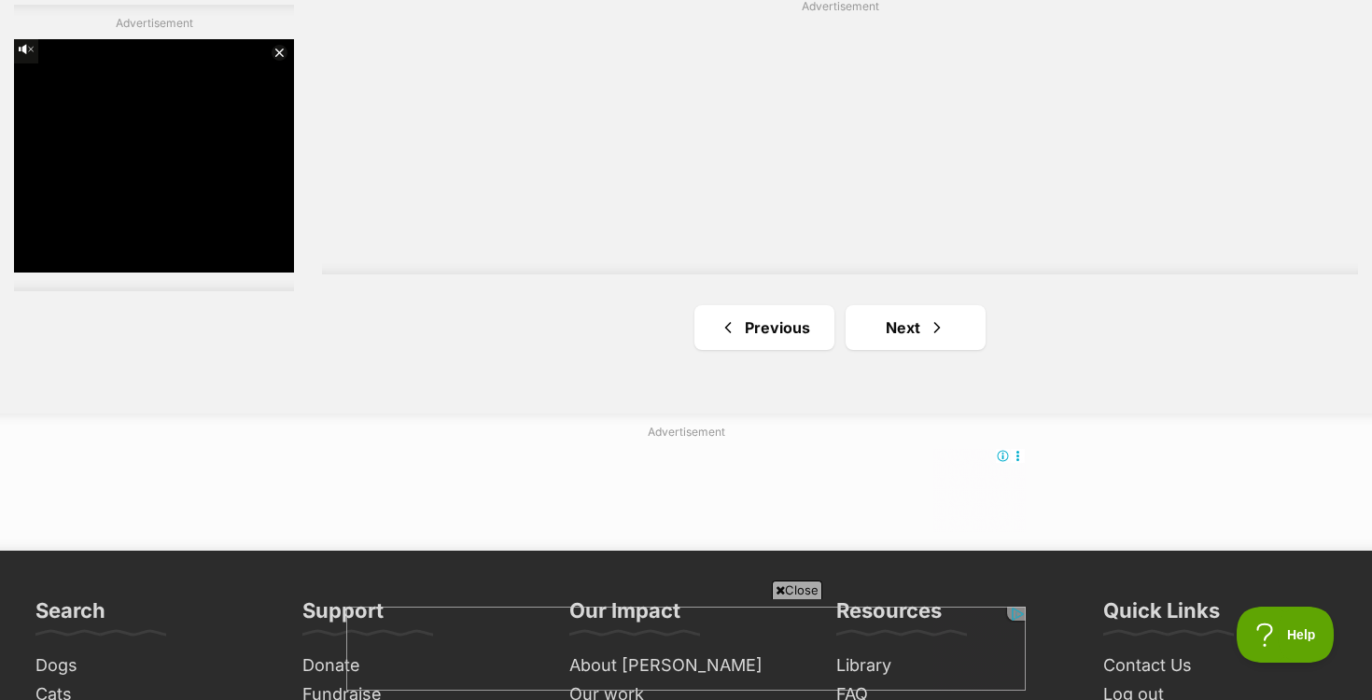
scroll to position [3429, 0]
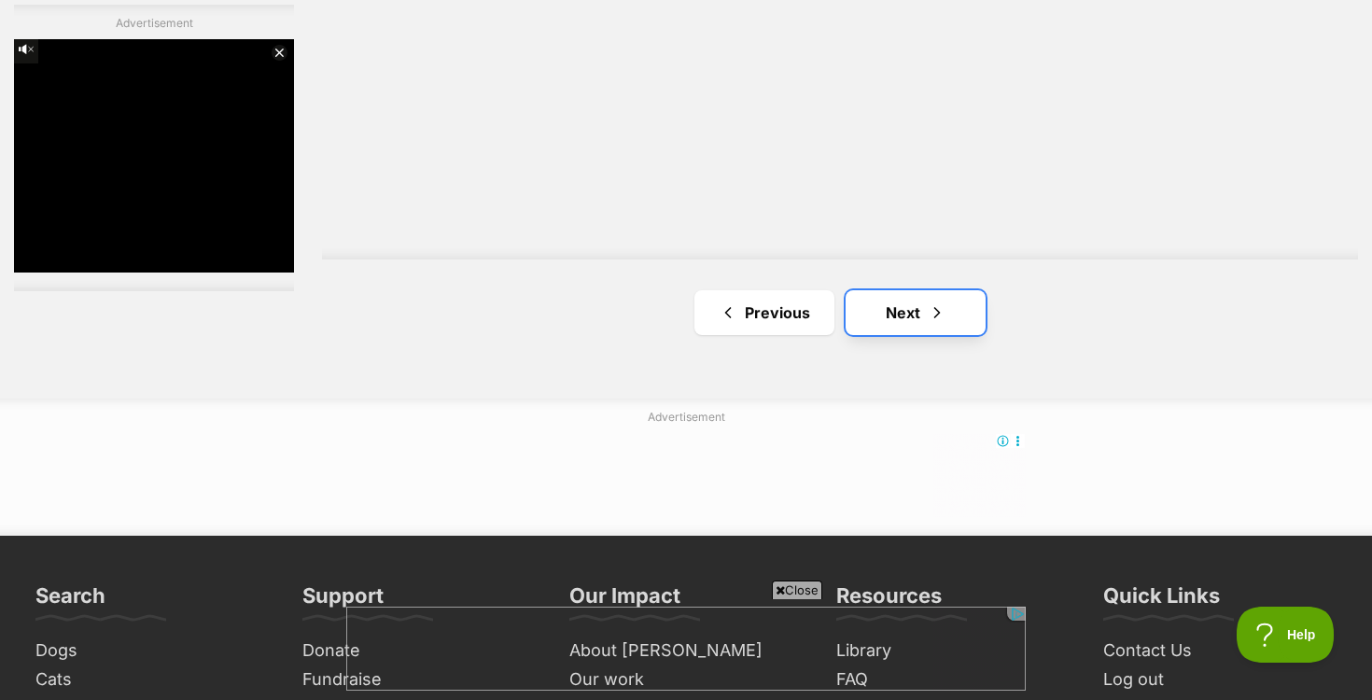
click at [913, 313] on link "Next" at bounding box center [916, 312] width 140 height 45
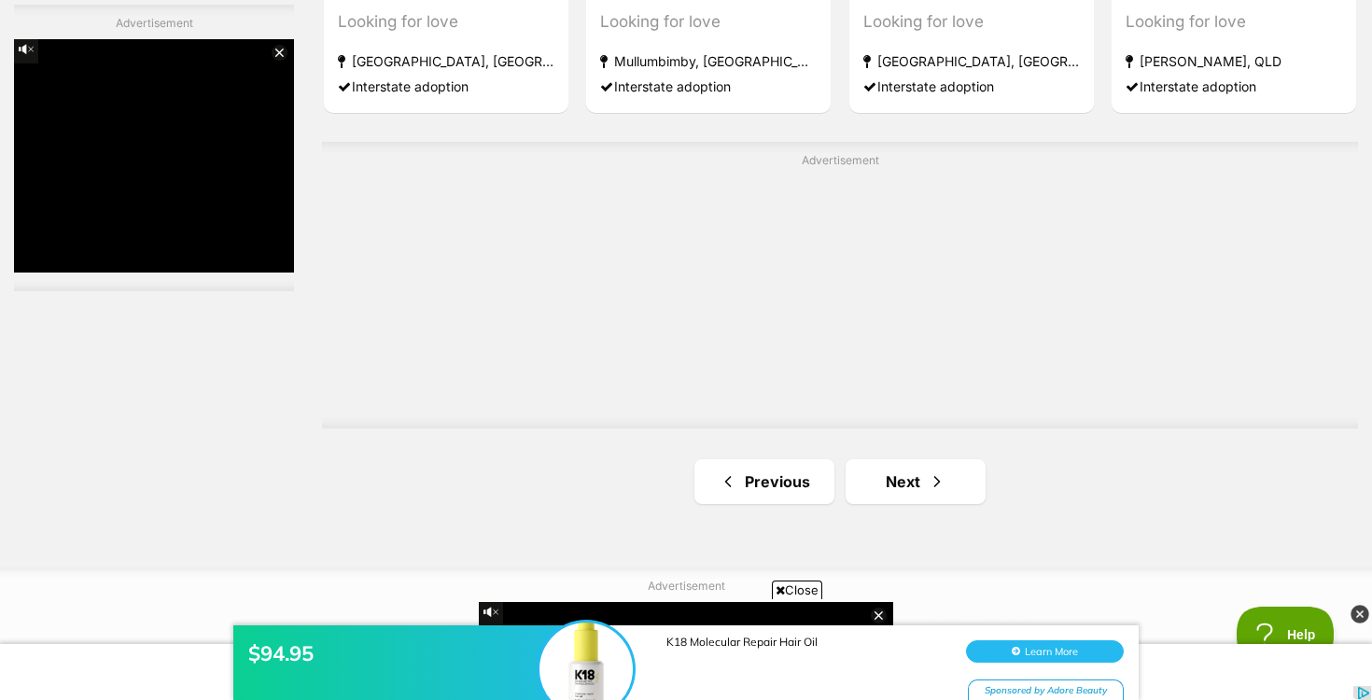
scroll to position [3263, 0]
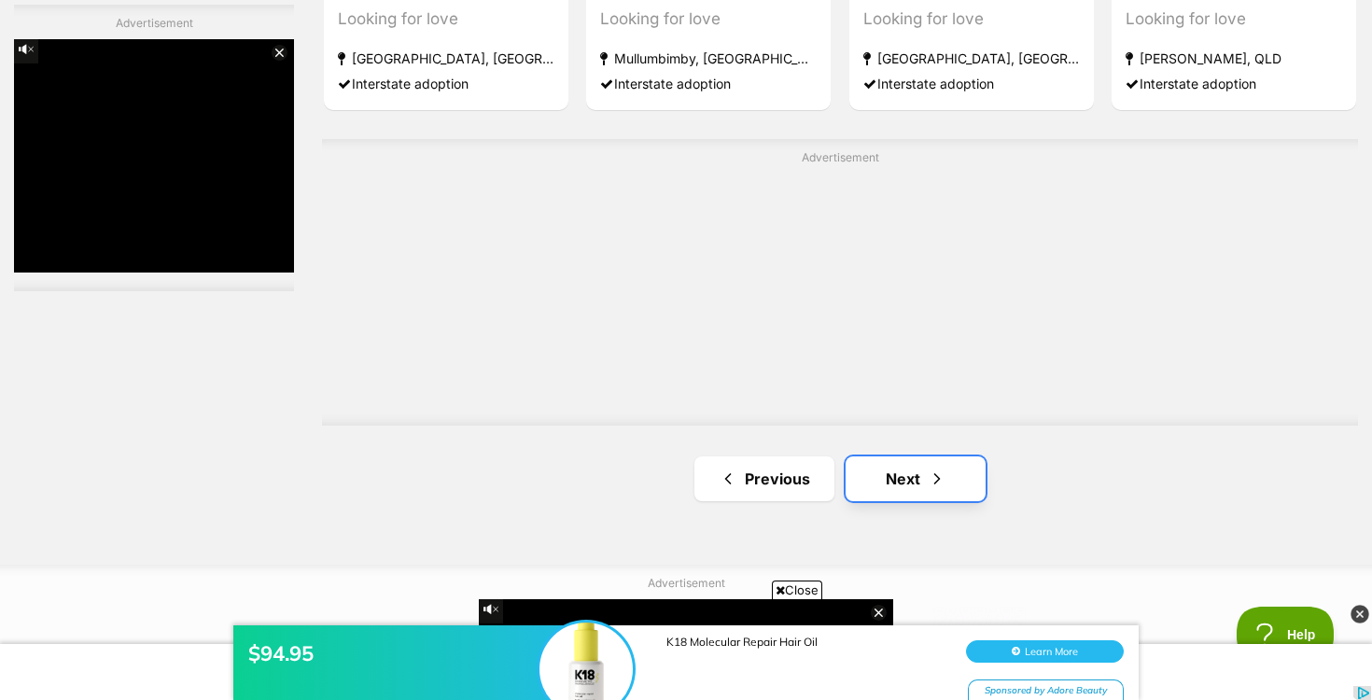
click at [963, 470] on link "Next" at bounding box center [916, 478] width 140 height 45
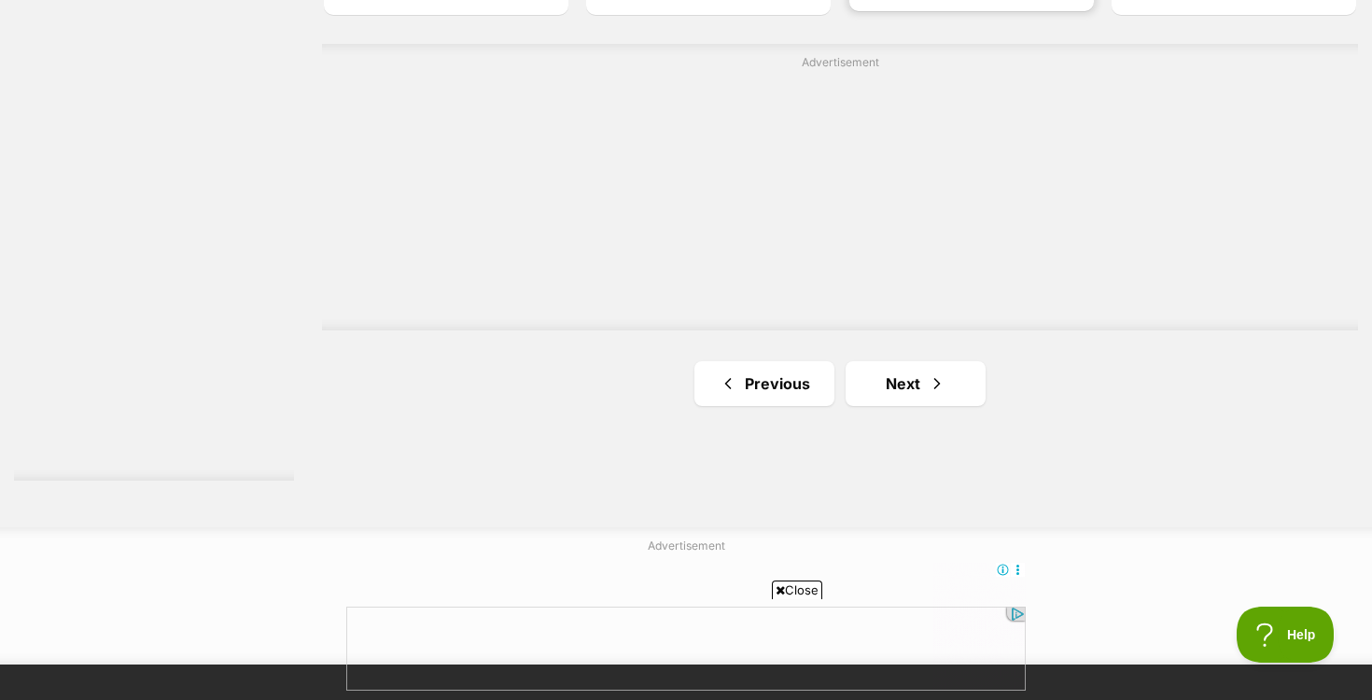
scroll to position [3366, 0]
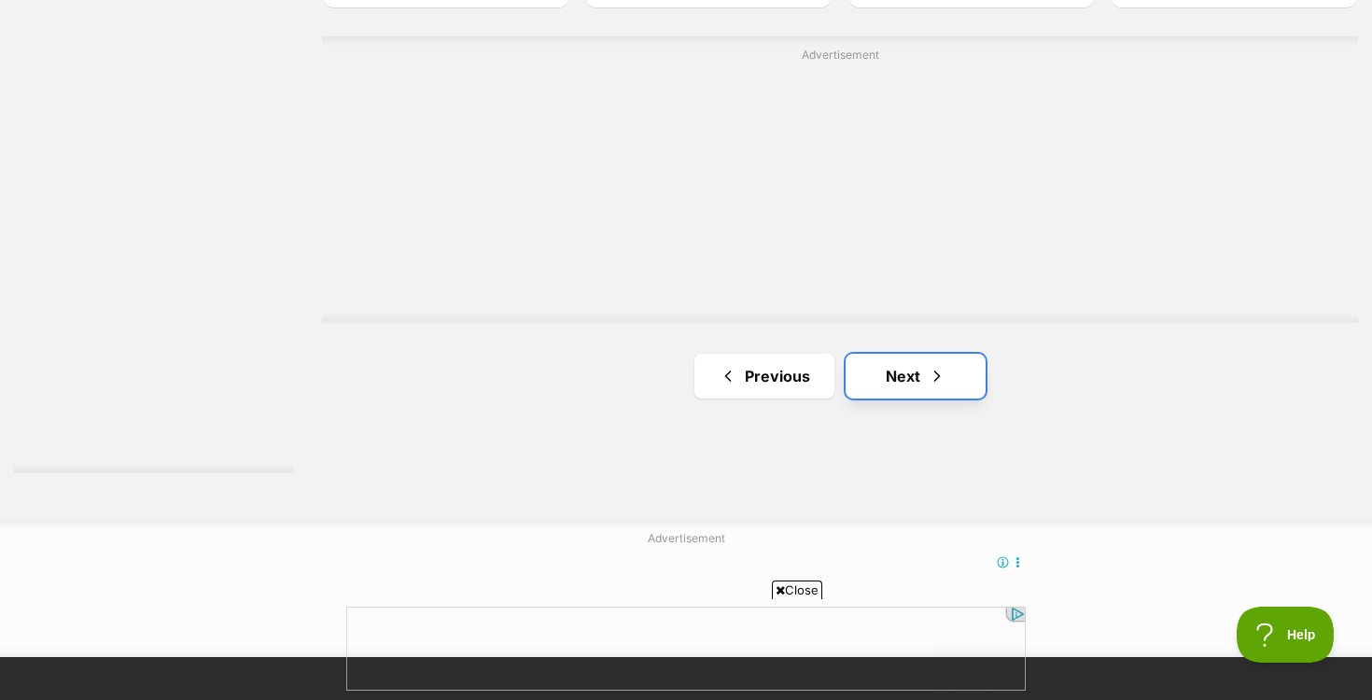
click at [922, 372] on link "Next" at bounding box center [916, 376] width 140 height 45
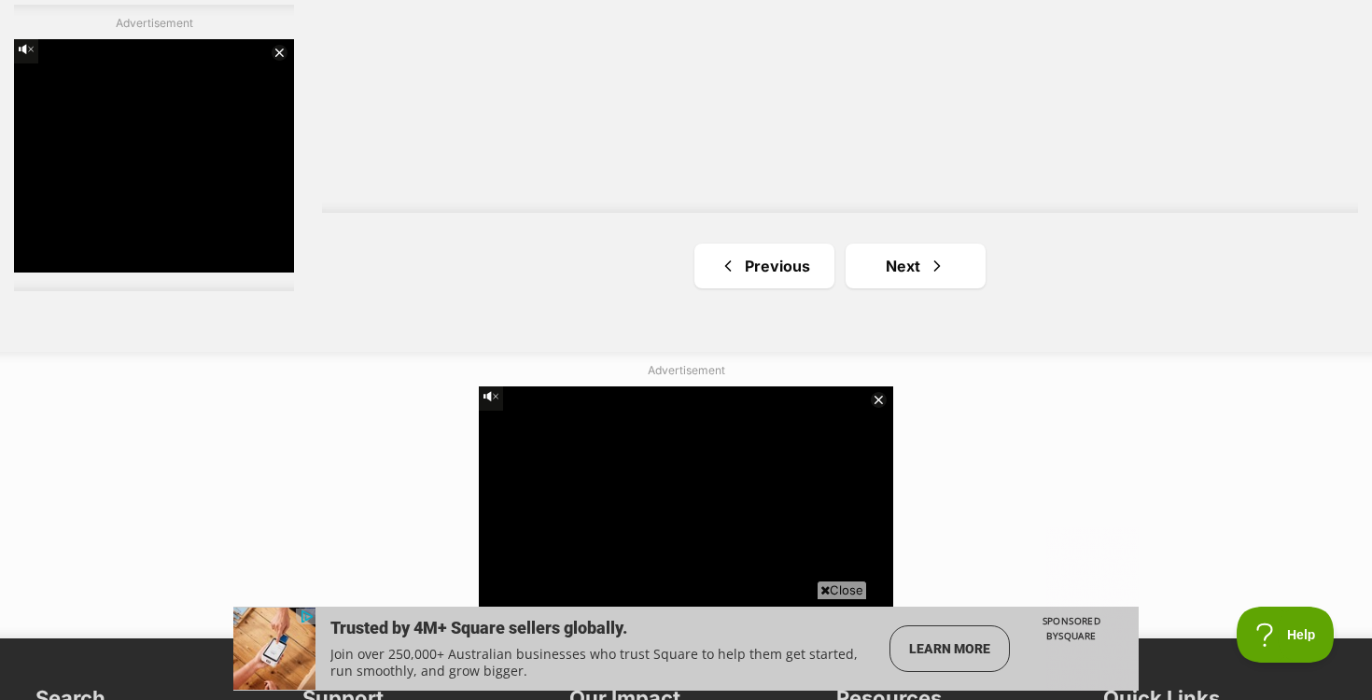
scroll to position [3488, 0]
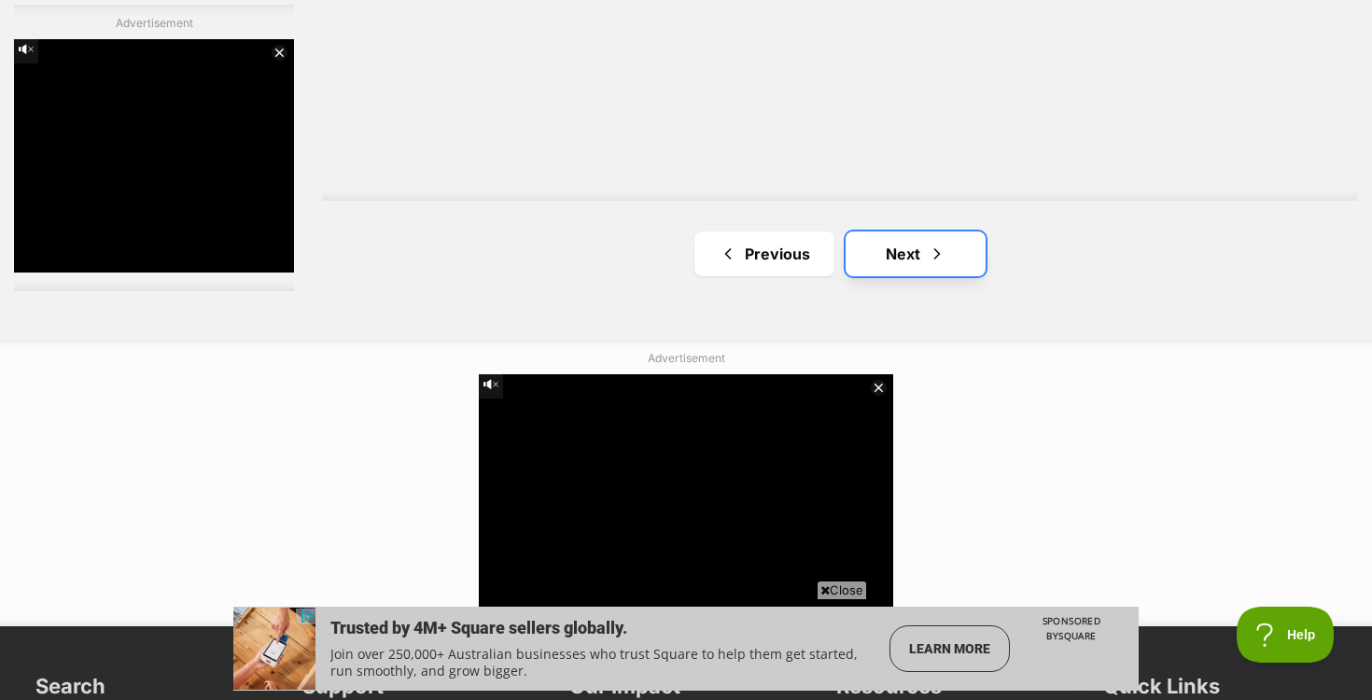
click at [904, 252] on link "Next" at bounding box center [916, 253] width 140 height 45
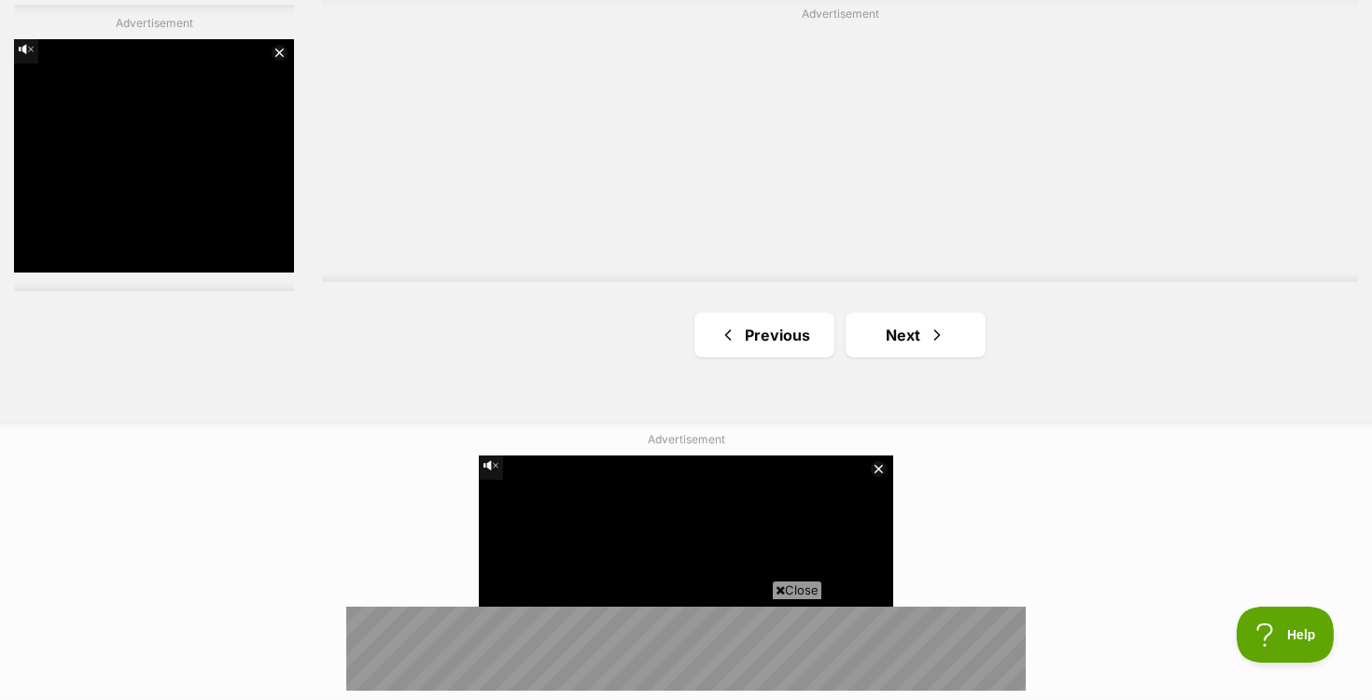
scroll to position [3409, 0]
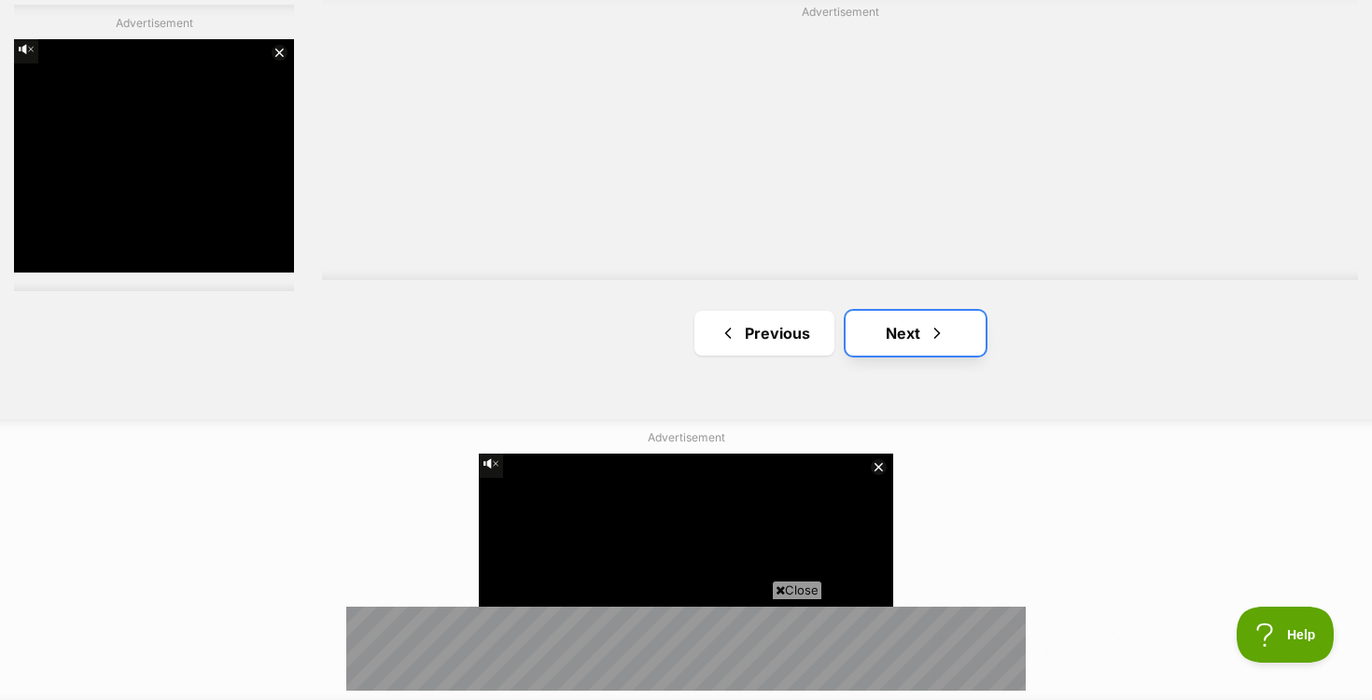
click at [925, 341] on link "Next" at bounding box center [916, 333] width 140 height 45
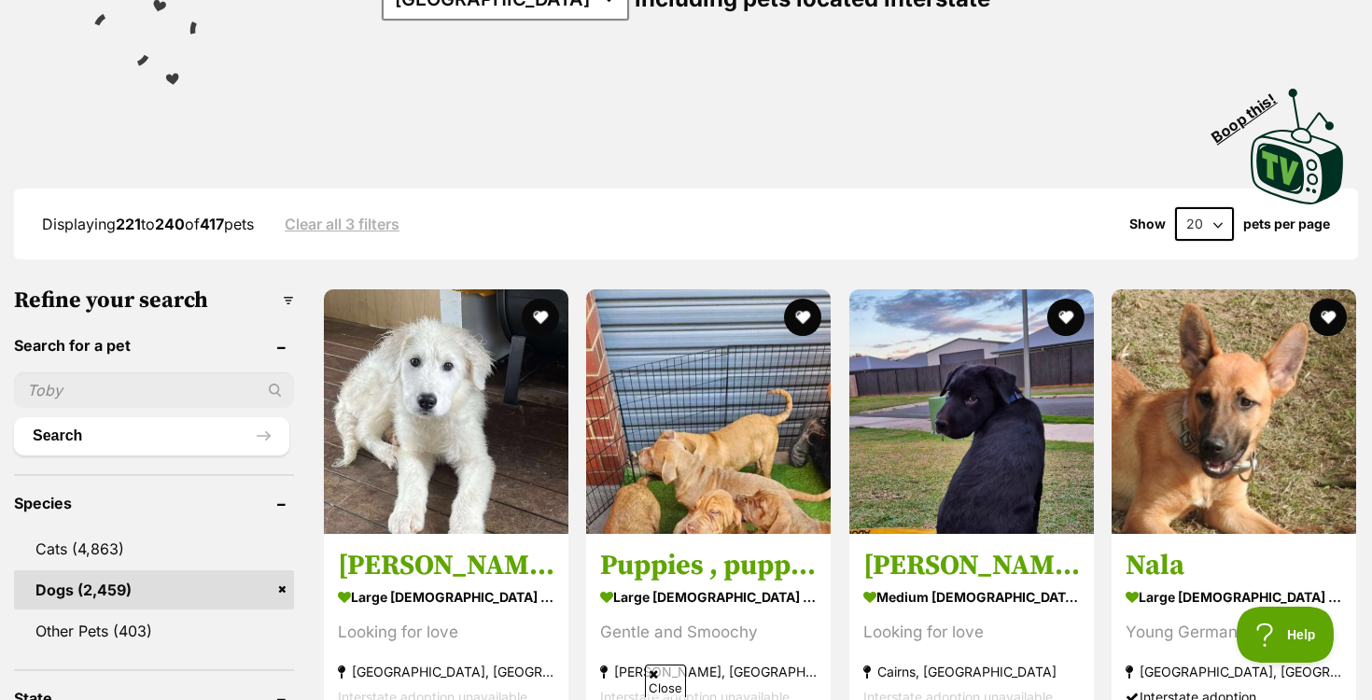
click at [119, 386] on input "text" at bounding box center [154, 389] width 280 height 35
type input "[PERSON_NAME]"
click at [14, 417] on button "Search" at bounding box center [151, 435] width 275 height 37
